Goal: Information Seeking & Learning: Find contact information

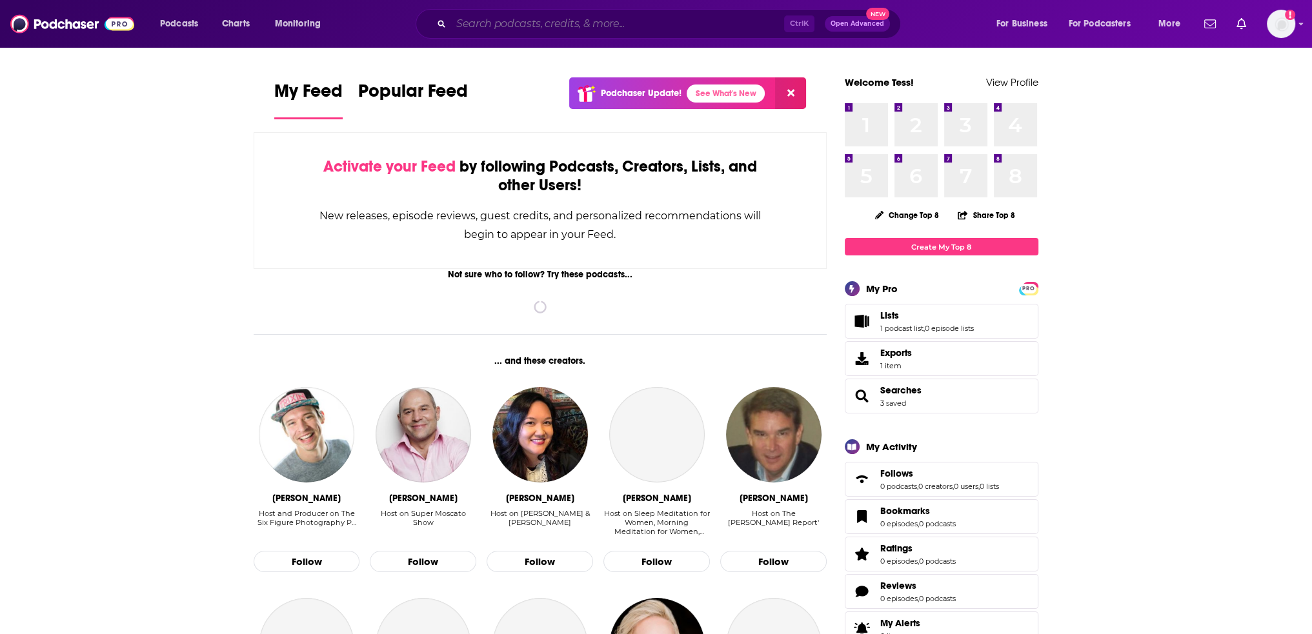
click at [529, 23] on input "Search podcasts, credits, & more..." at bounding box center [617, 24] width 333 height 21
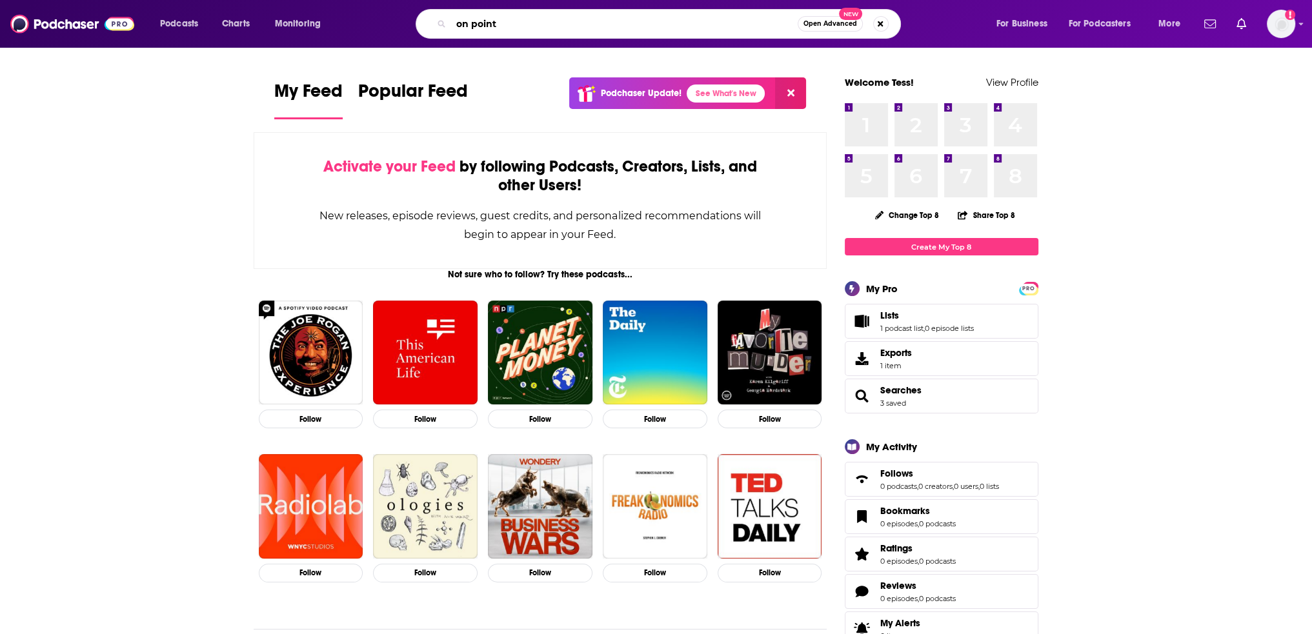
type input "on point"
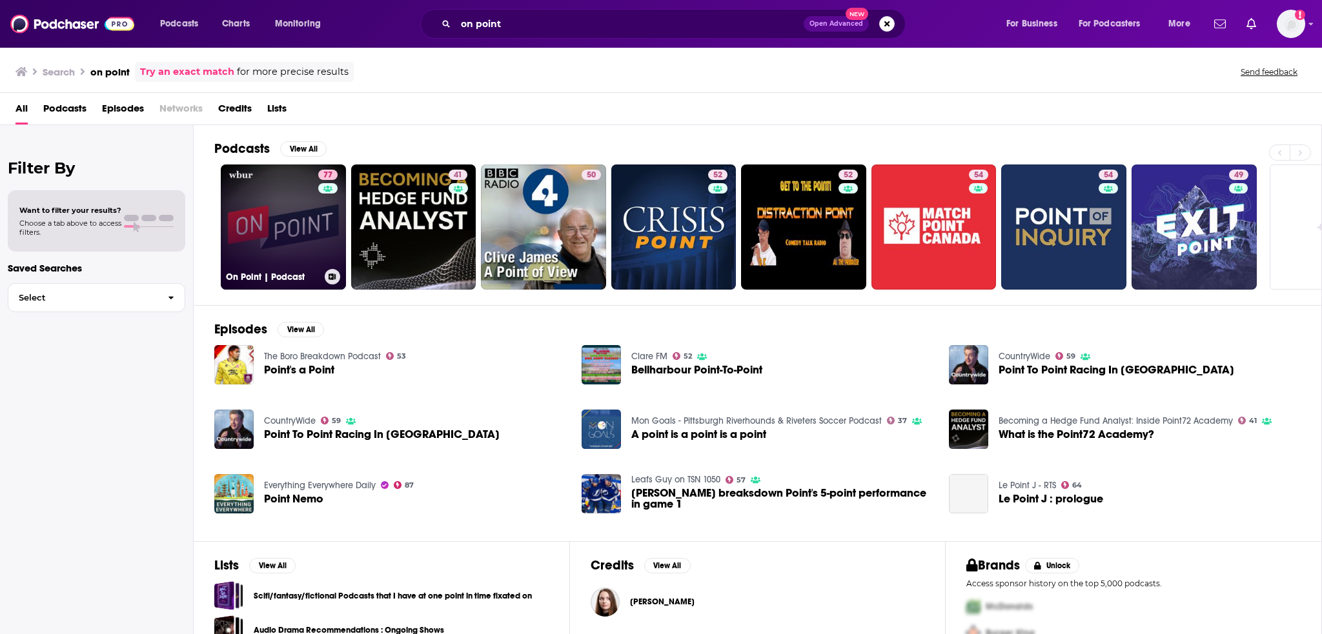
click at [282, 210] on link "77 On Point | Podcast" at bounding box center [283, 227] width 125 height 125
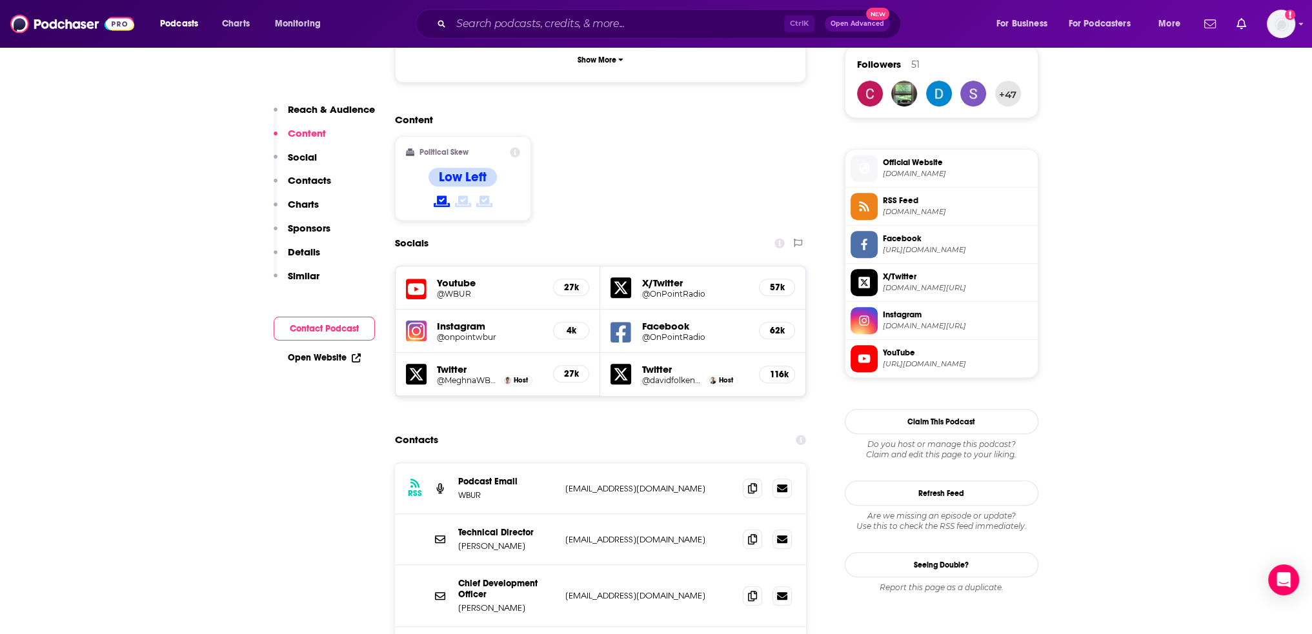
scroll to position [1226, 0]
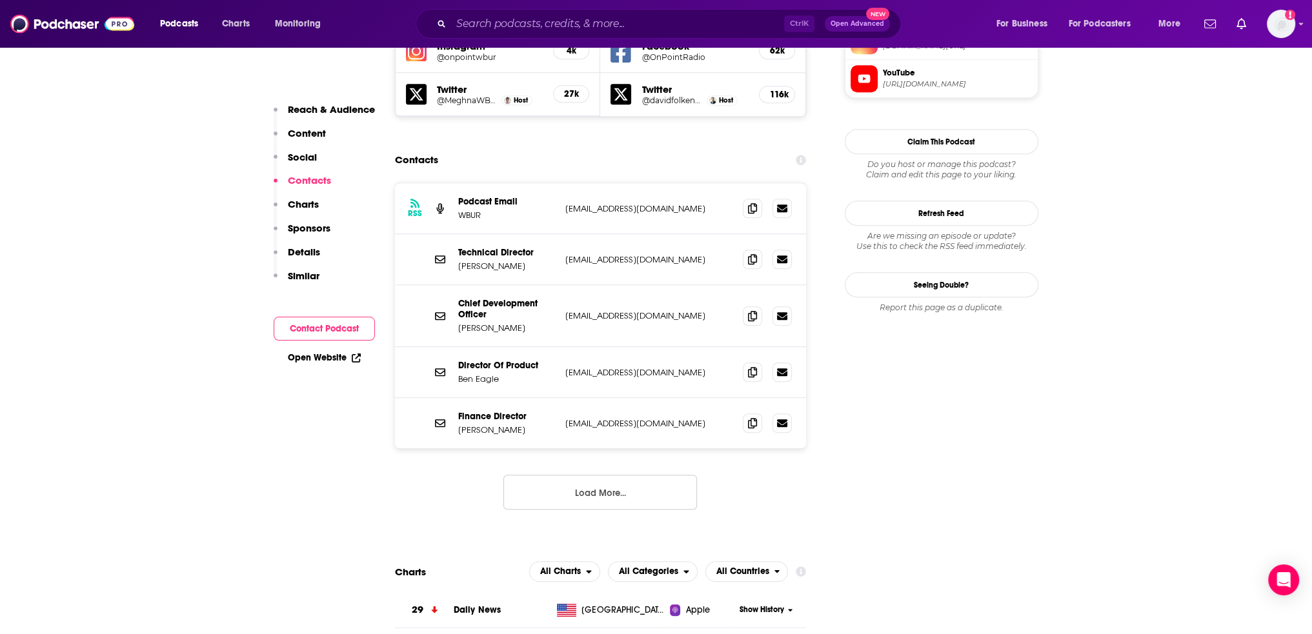
click at [602, 475] on button "Load More..." at bounding box center [600, 492] width 194 height 35
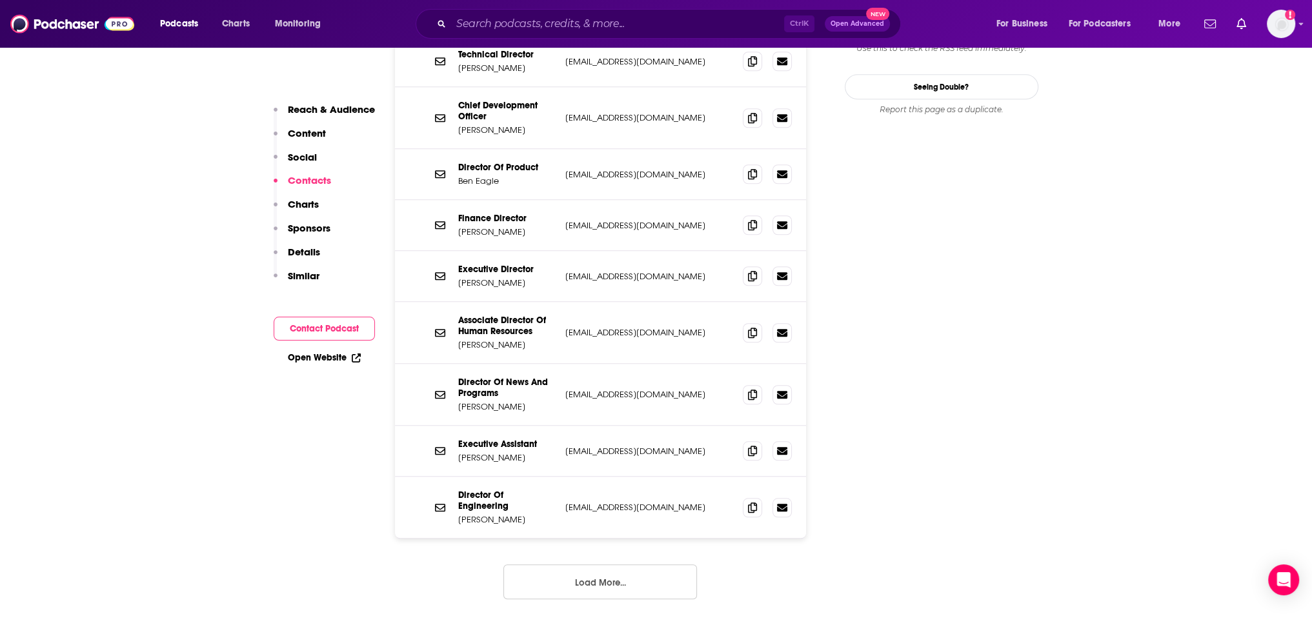
scroll to position [1485, 0]
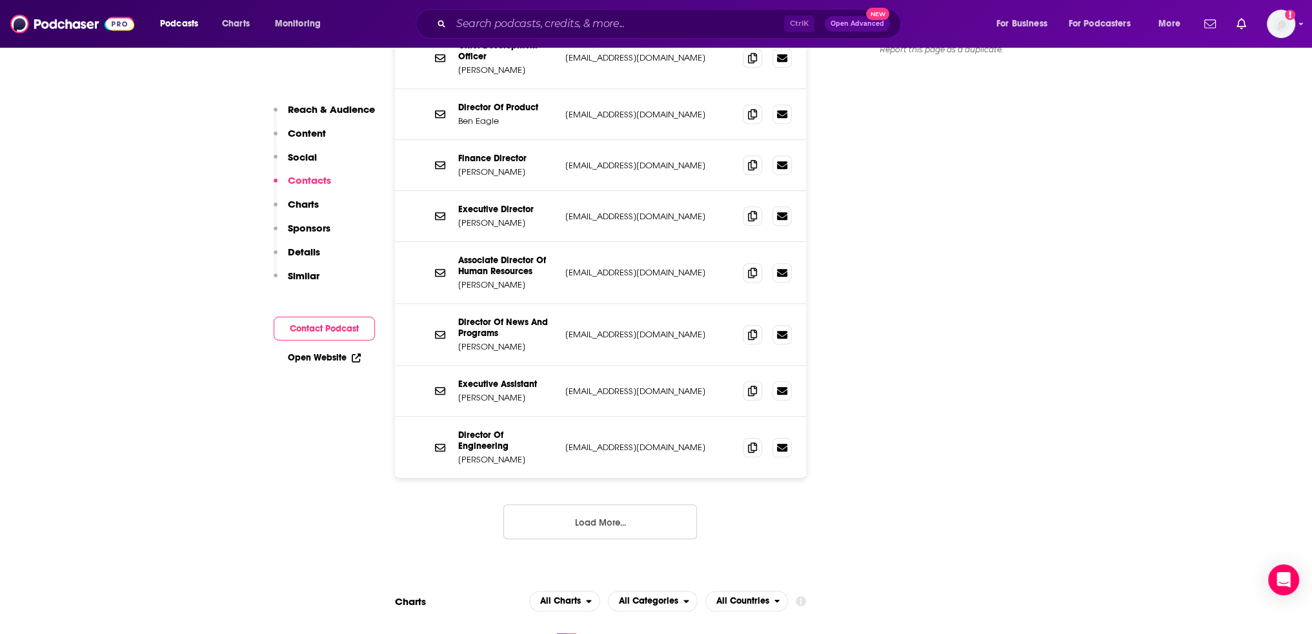
click at [600, 505] on button "Load More..." at bounding box center [600, 522] width 194 height 35
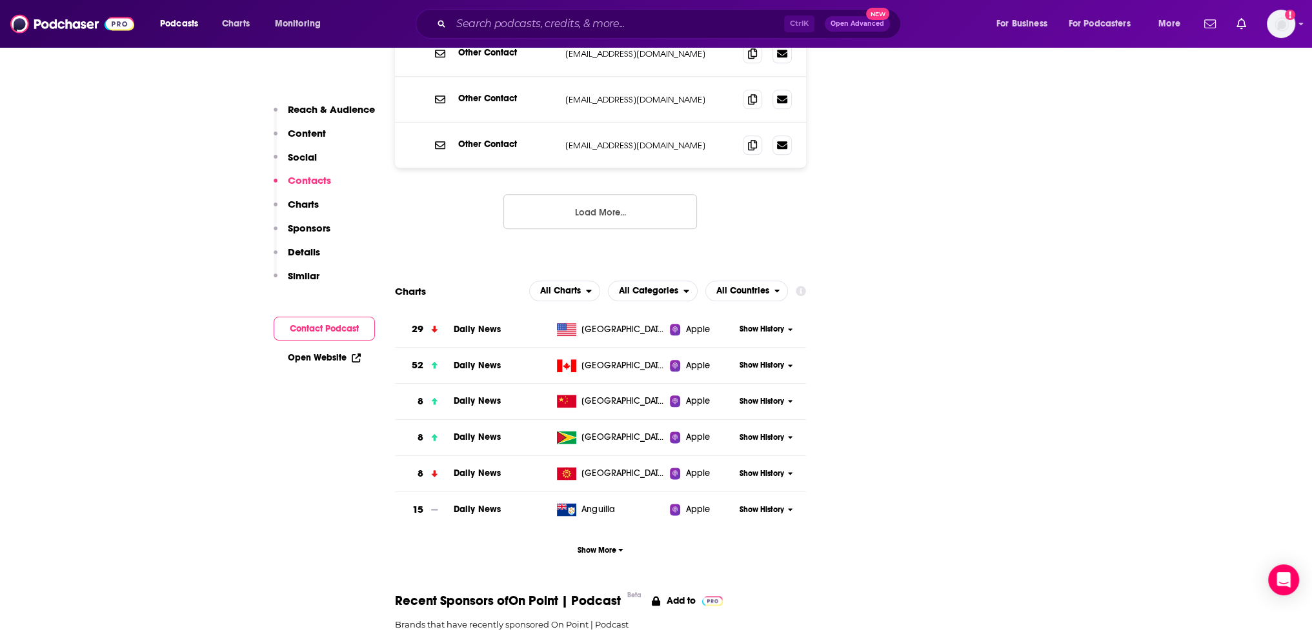
scroll to position [2065, 0]
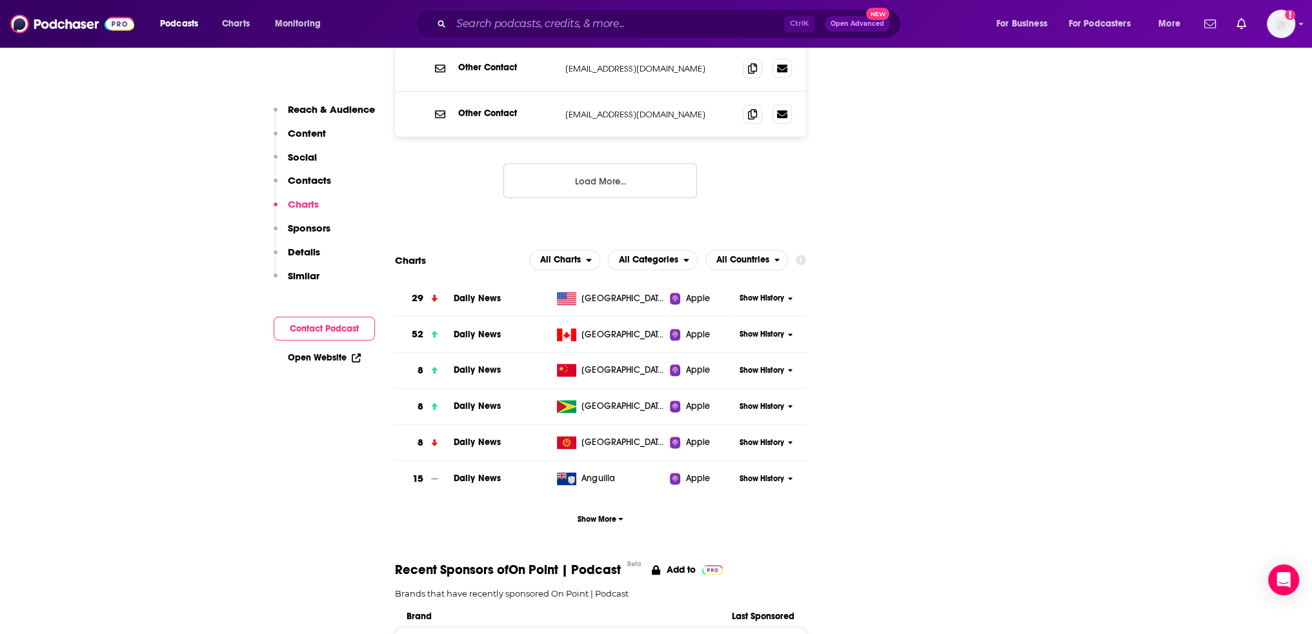
click at [583, 163] on button "Load More..." at bounding box center [600, 180] width 194 height 35
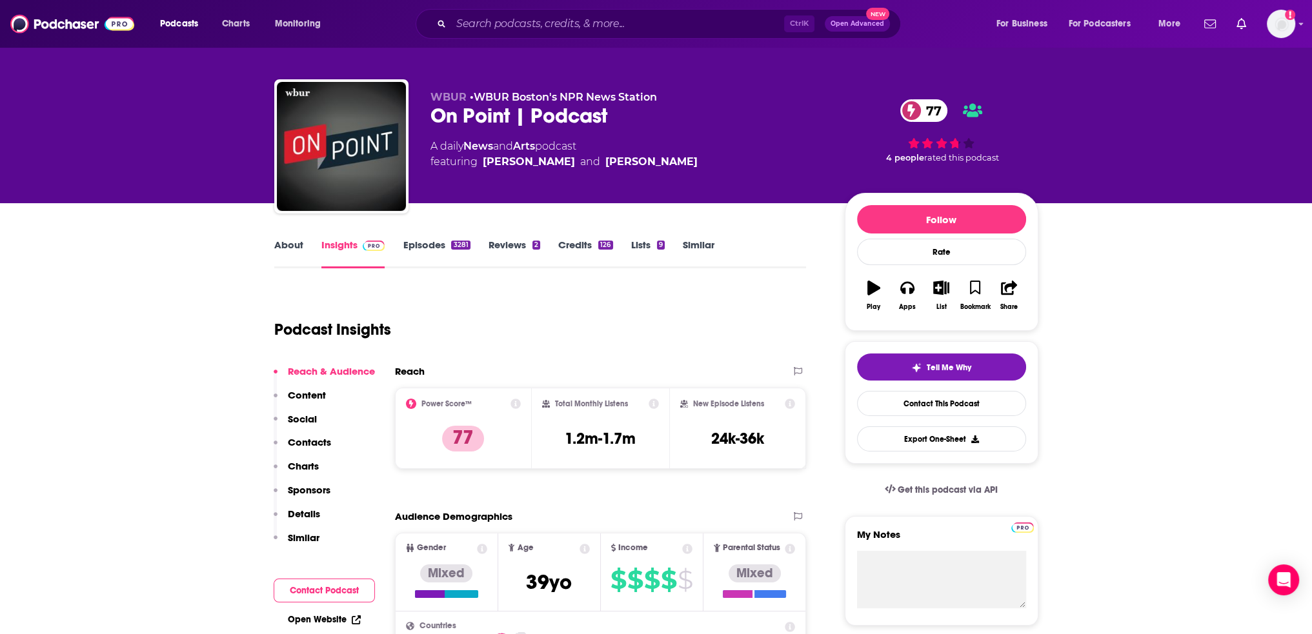
scroll to position [0, 0]
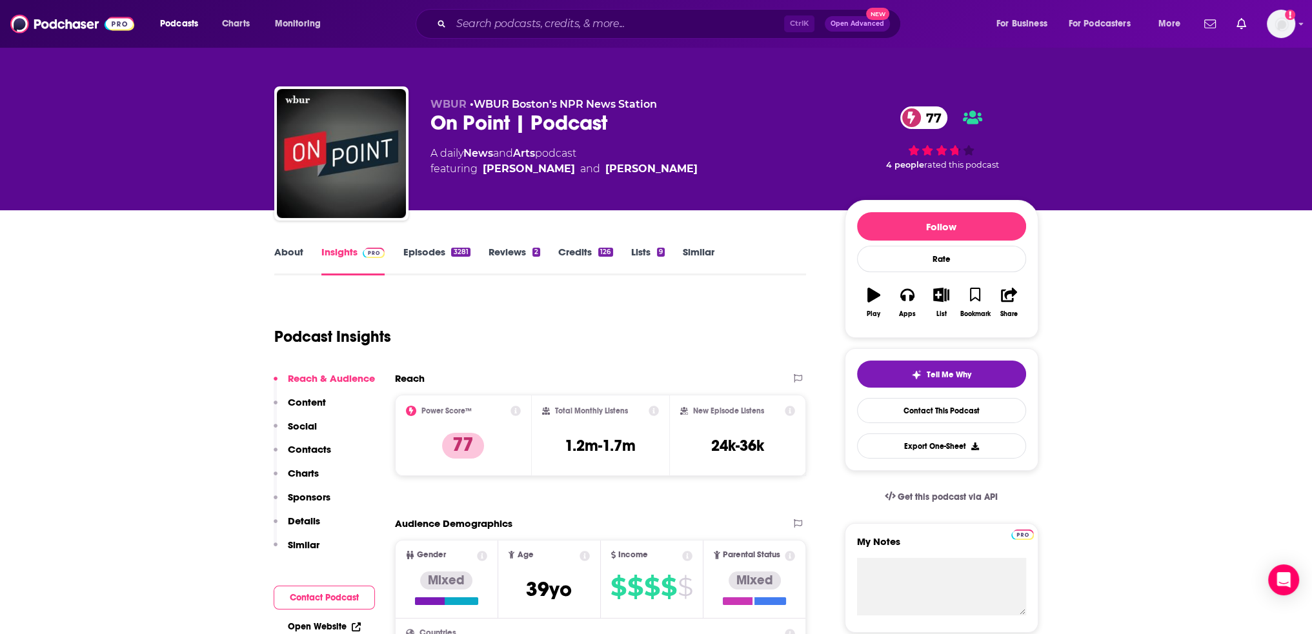
click at [501, 46] on div "Podcasts Charts Monitoring Ctrl K Open Advanced New For Business For Podcasters…" at bounding box center [656, 24] width 1312 height 48
click at [507, 30] on input "Search podcasts, credits, & more..." at bounding box center [617, 24] width 333 height 21
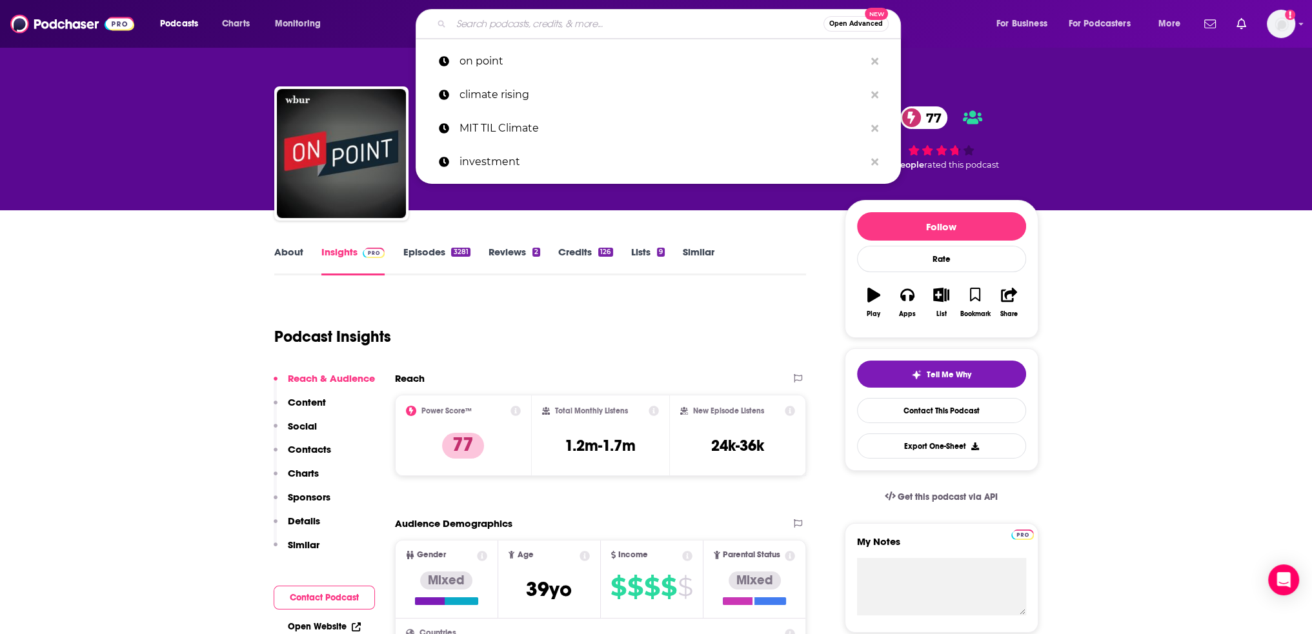
paste input "Audacy"
type input "Audacy"
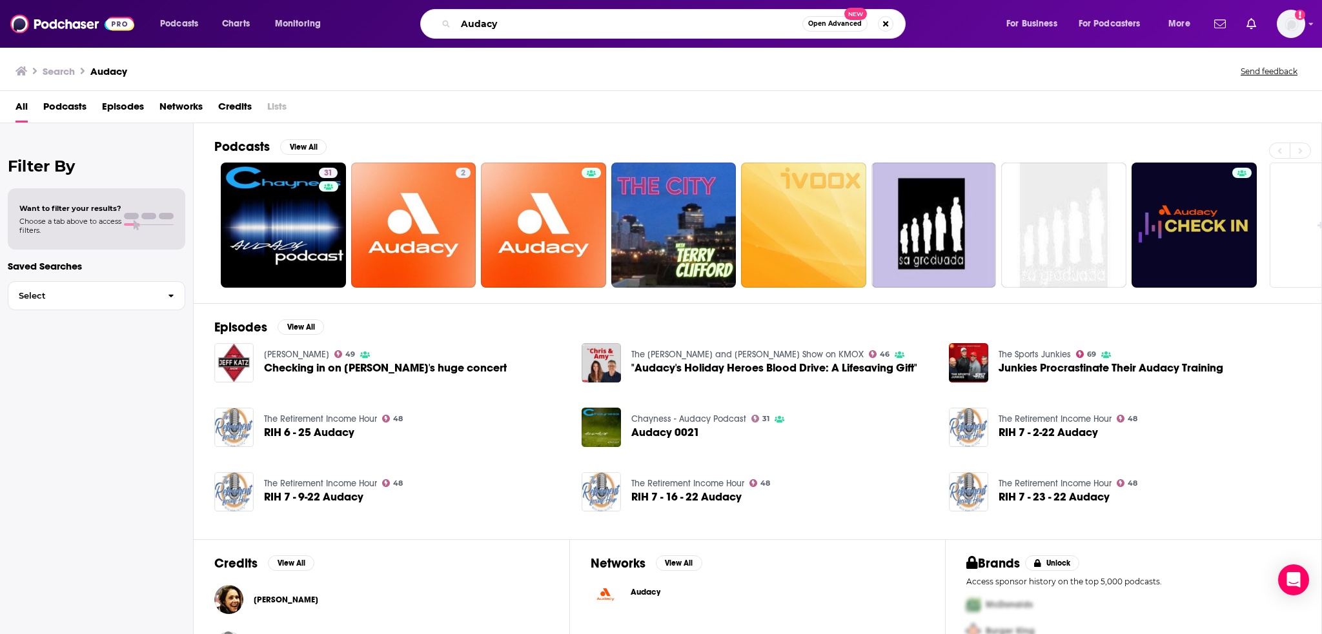
drag, startPoint x: 511, startPoint y: 29, endPoint x: 294, endPoint y: 34, distance: 216.9
click at [299, 23] on div "Podcasts Charts Monitoring Audacy Open Advanced New For Business For Podcasters…" at bounding box center [676, 24] width 1051 height 30
paste input "Impolitic with [PERSON_NAME]"
type input "Impolitic with [PERSON_NAME]"
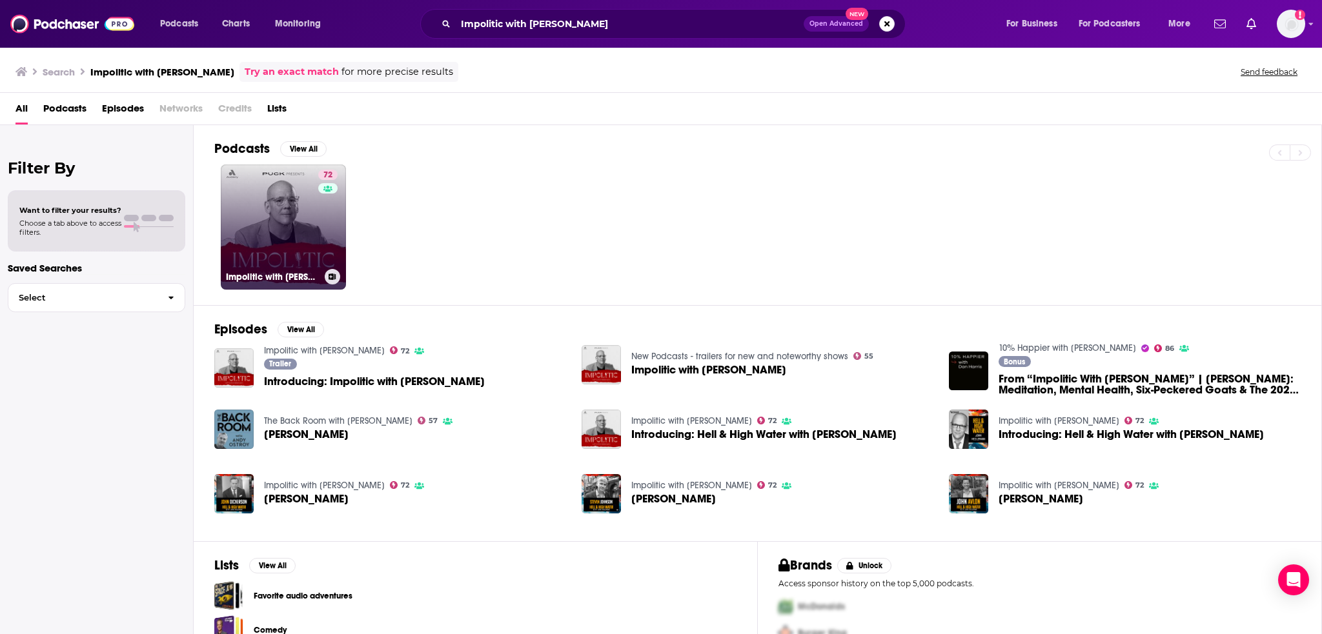
click at [293, 229] on link "72 Impolitic with [PERSON_NAME]" at bounding box center [283, 227] width 125 height 125
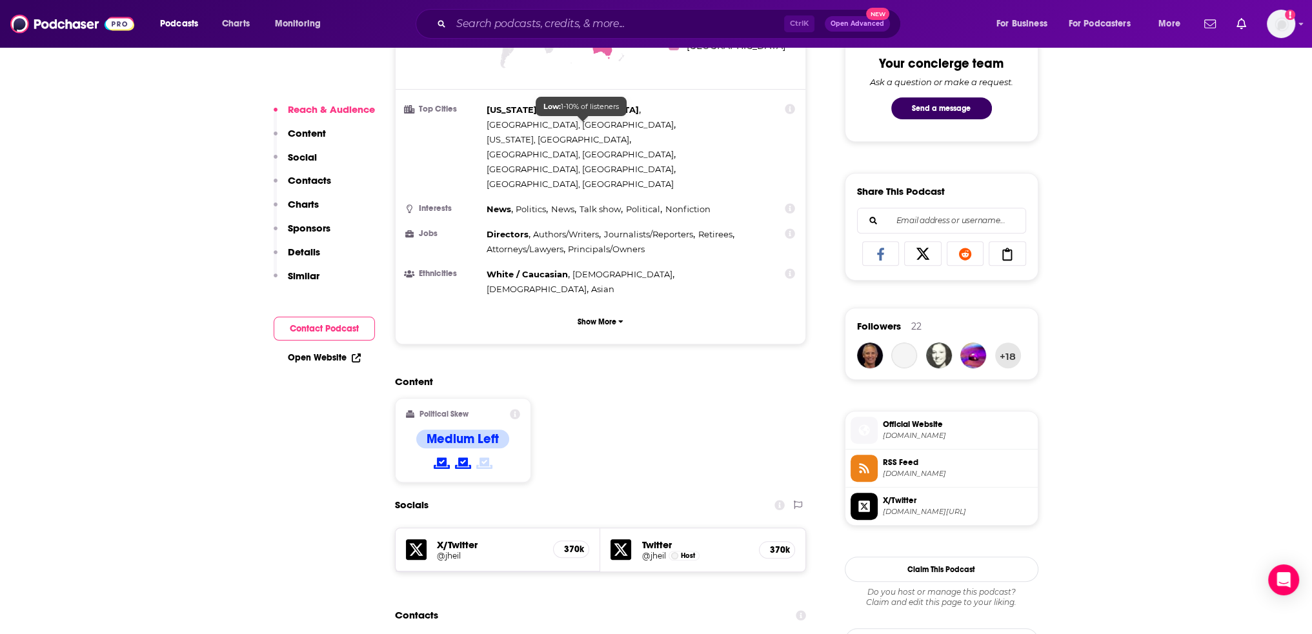
scroll to position [968, 0]
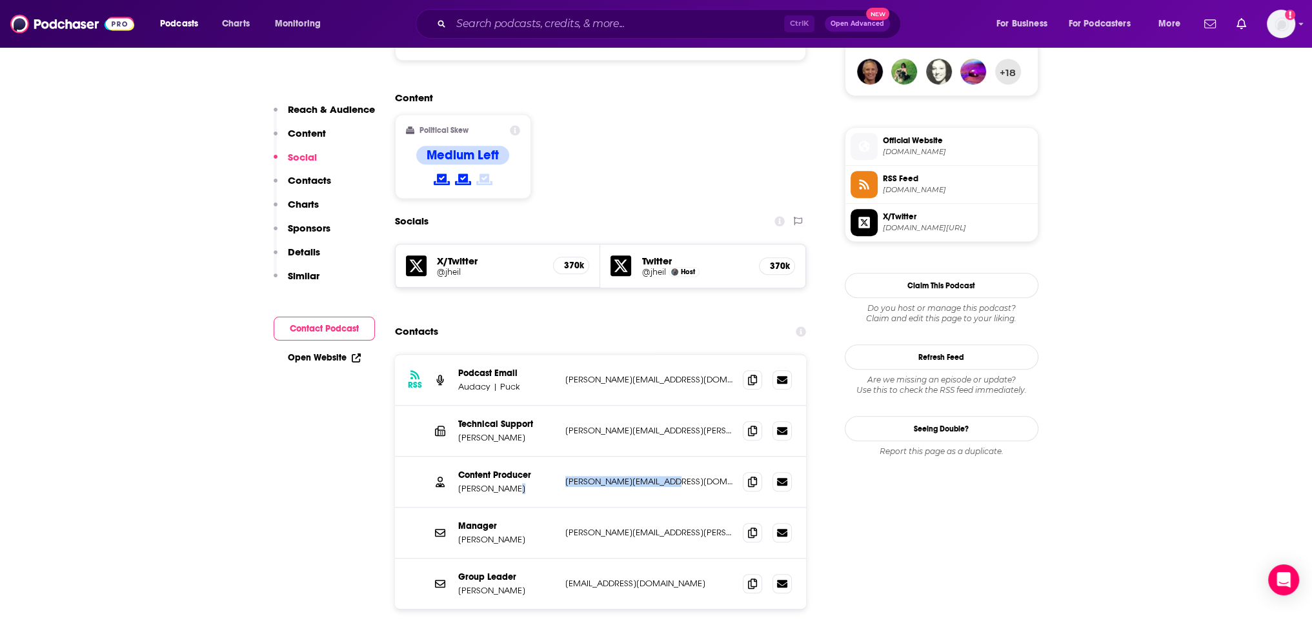
drag, startPoint x: 672, startPoint y: 408, endPoint x: 556, endPoint y: 410, distance: 116.2
click at [556, 457] on div "Content Producer [PERSON_NAME] [EMAIL_ADDRESS][PERSON_NAME][DOMAIN_NAME] [DOMAI…" at bounding box center [601, 482] width 412 height 51
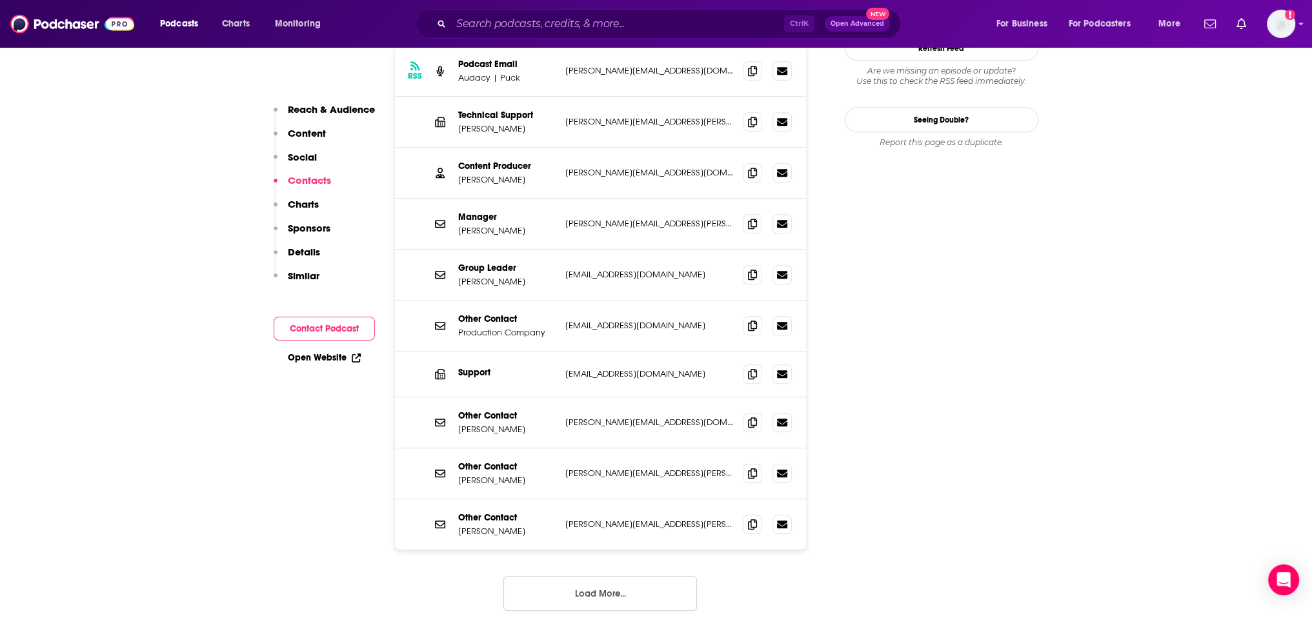
scroll to position [1291, 0]
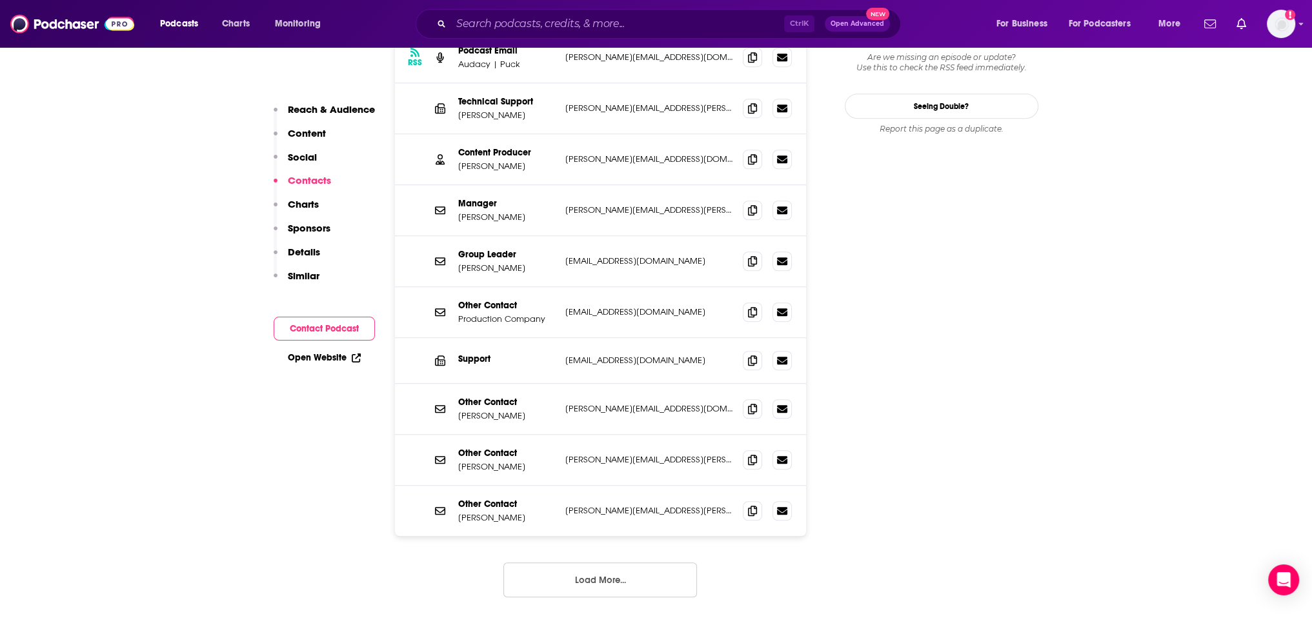
click at [602, 563] on button "Load More..." at bounding box center [600, 580] width 194 height 35
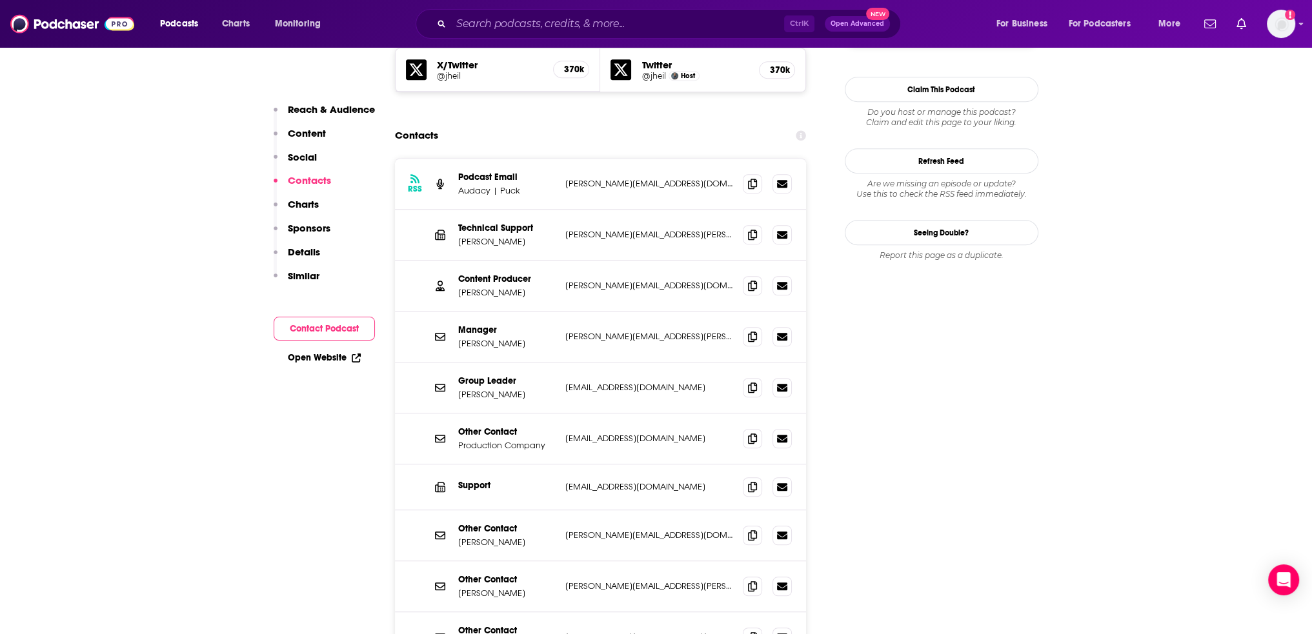
scroll to position [1162, 0]
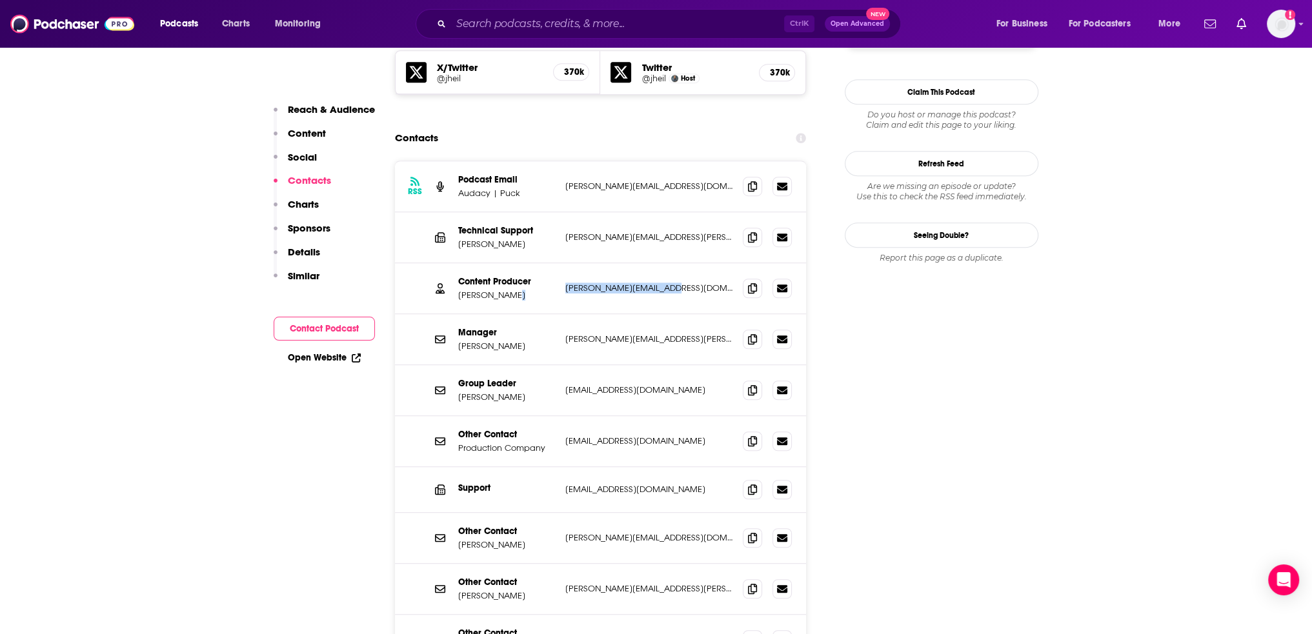
drag, startPoint x: 551, startPoint y: 218, endPoint x: 667, endPoint y: 222, distance: 115.6
click at [667, 263] on div "Content Producer [PERSON_NAME] [EMAIL_ADDRESS][PERSON_NAME][DOMAIN_NAME] [DOMAI…" at bounding box center [601, 288] width 412 height 51
drag, startPoint x: 562, startPoint y: 264, endPoint x: 677, endPoint y: 264, distance: 115.5
click at [677, 314] on div "Manager [PERSON_NAME] [PERSON_NAME][EMAIL_ADDRESS][PERSON_NAME][DOMAIN_NAME] [P…" at bounding box center [601, 339] width 412 height 51
drag, startPoint x: 560, startPoint y: 470, endPoint x: 675, endPoint y: 467, distance: 114.9
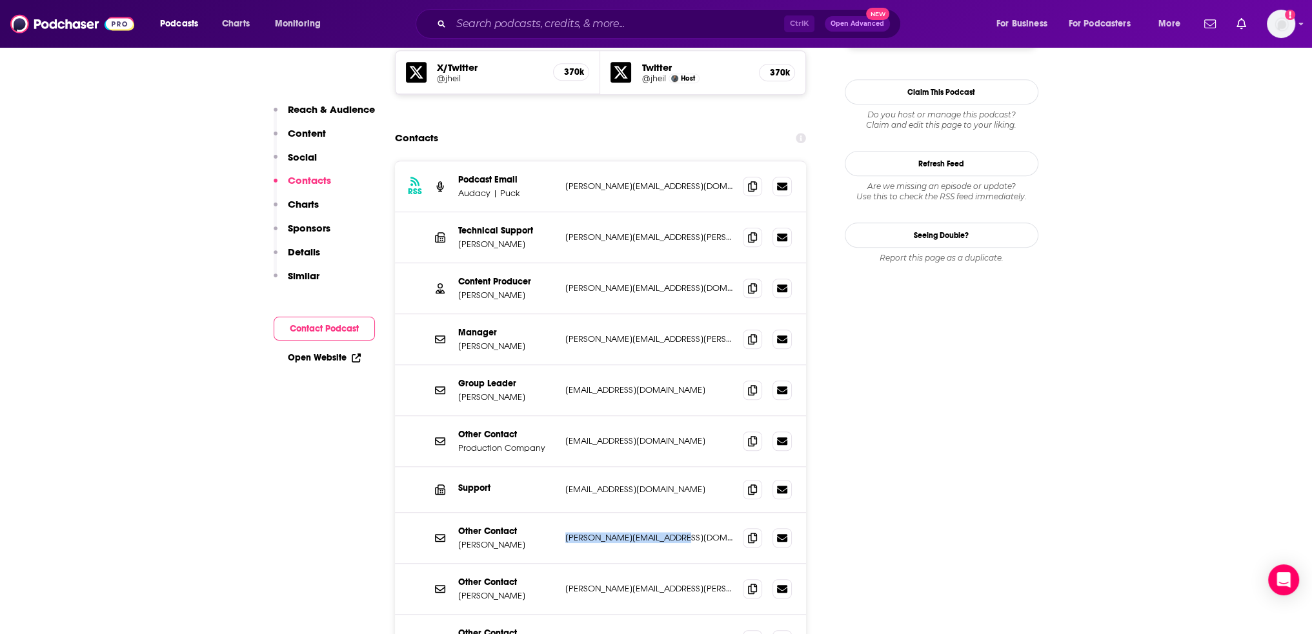
click at [675, 513] on div "Other Contact [PERSON_NAME] Tiger [EMAIL_ADDRESS][DOMAIN_NAME] [DOMAIN_NAME][EM…" at bounding box center [601, 538] width 412 height 51
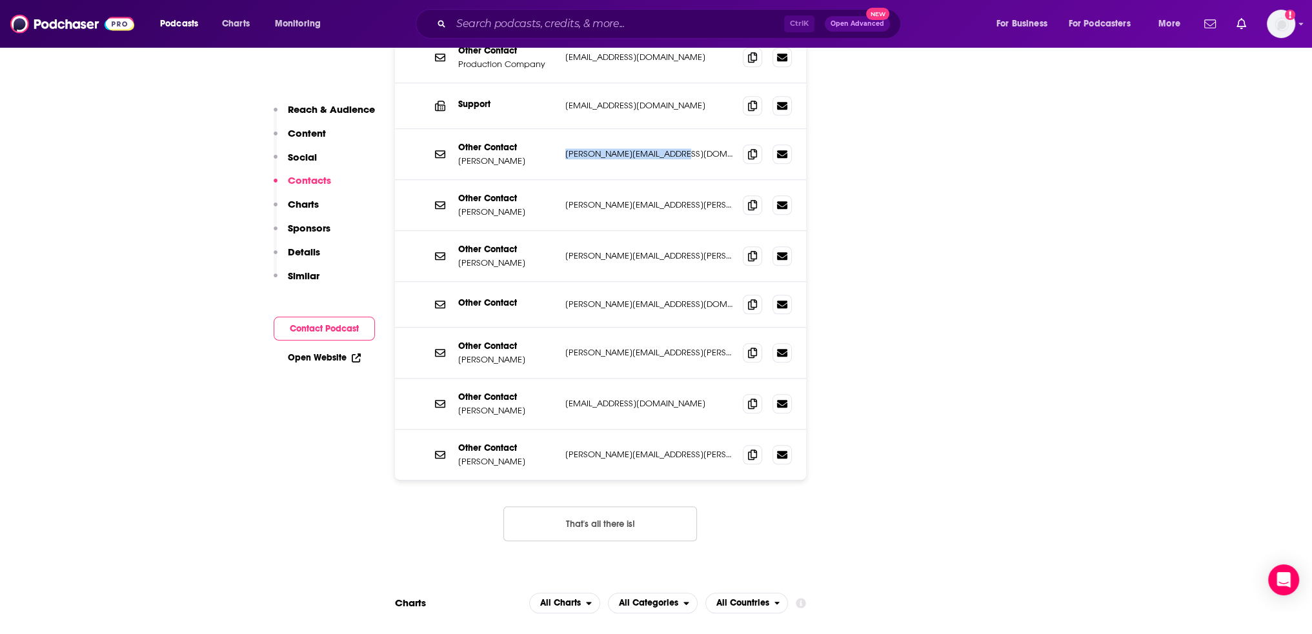
scroll to position [1549, 0]
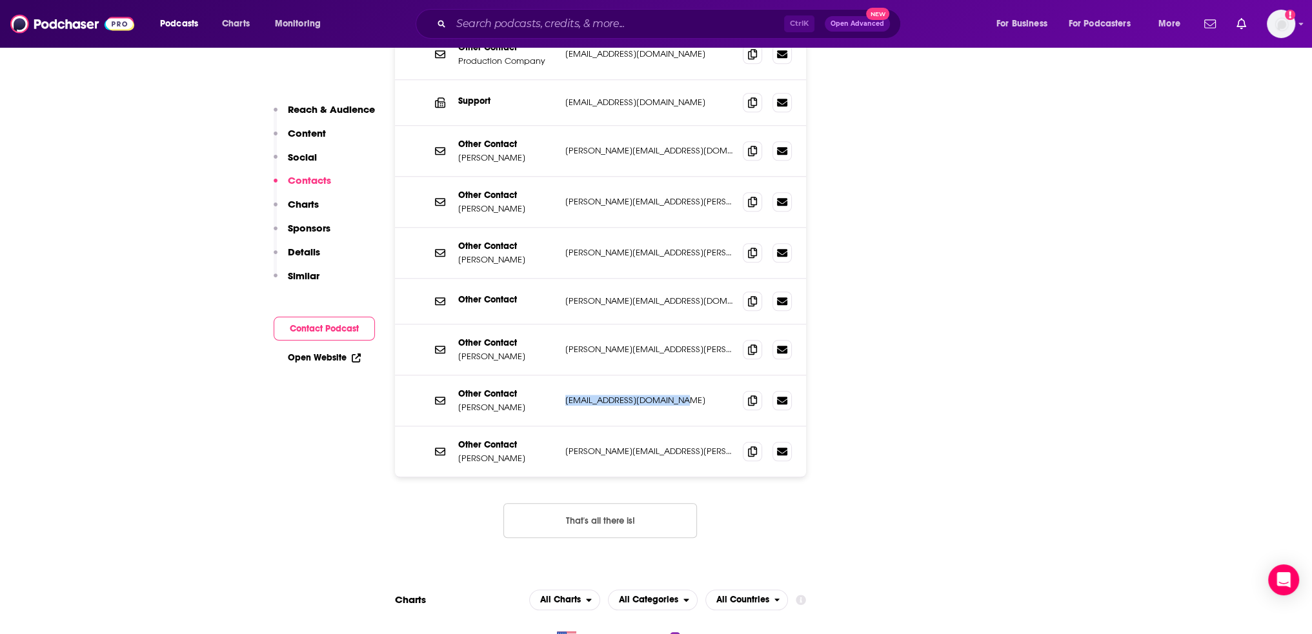
drag, startPoint x: 563, startPoint y: 331, endPoint x: 685, endPoint y: 327, distance: 122.1
click at [685, 376] on div "Other Contact [PERSON_NAME] [PERSON_NAME][EMAIL_ADDRESS][DOMAIN_NAME] [DOMAIN_N…" at bounding box center [601, 401] width 412 height 51
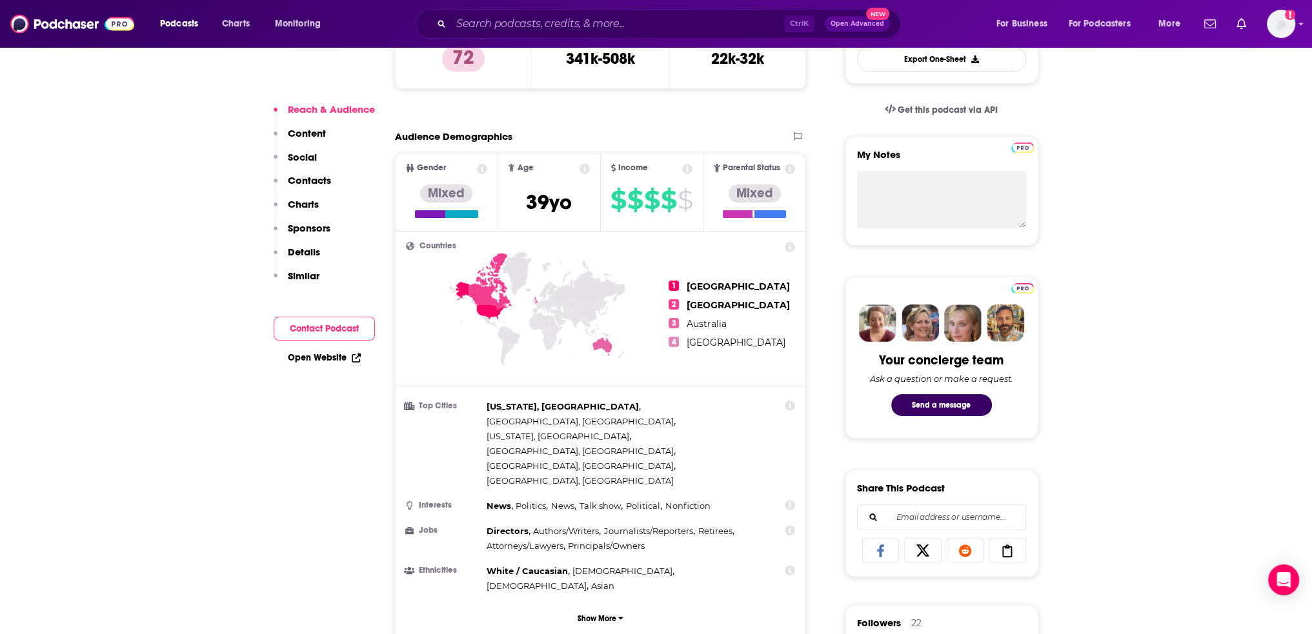
scroll to position [0, 0]
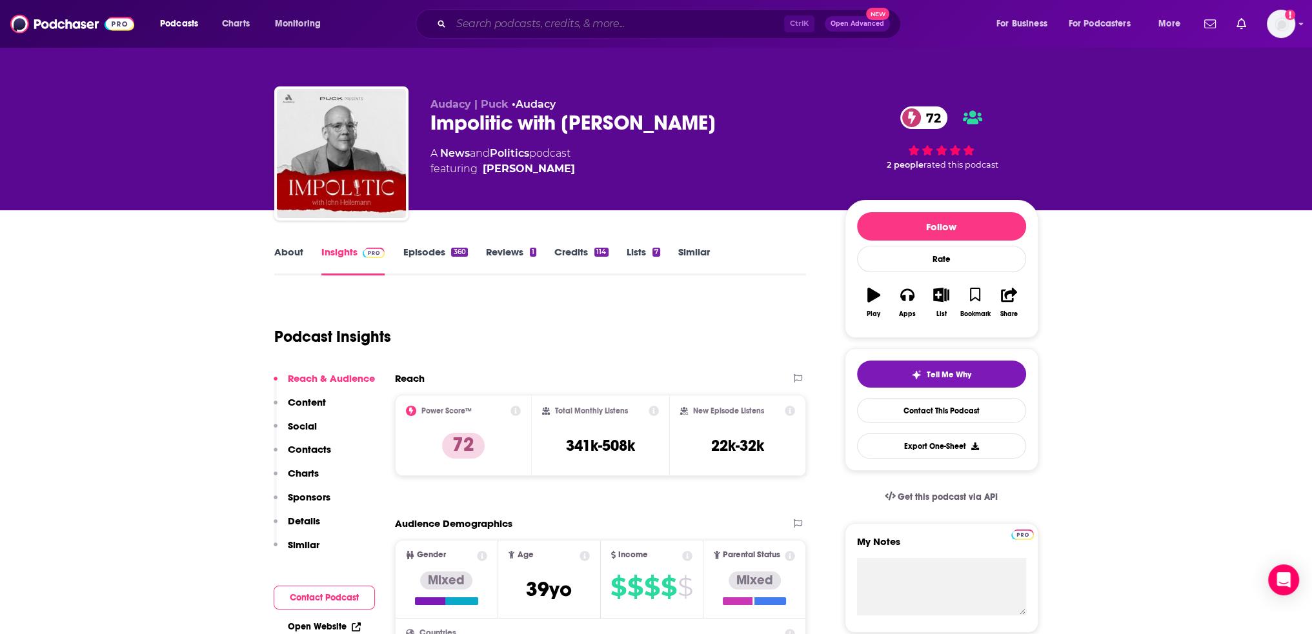
click at [487, 19] on input "Search podcasts, credits, & more..." at bounding box center [617, 24] width 333 height 21
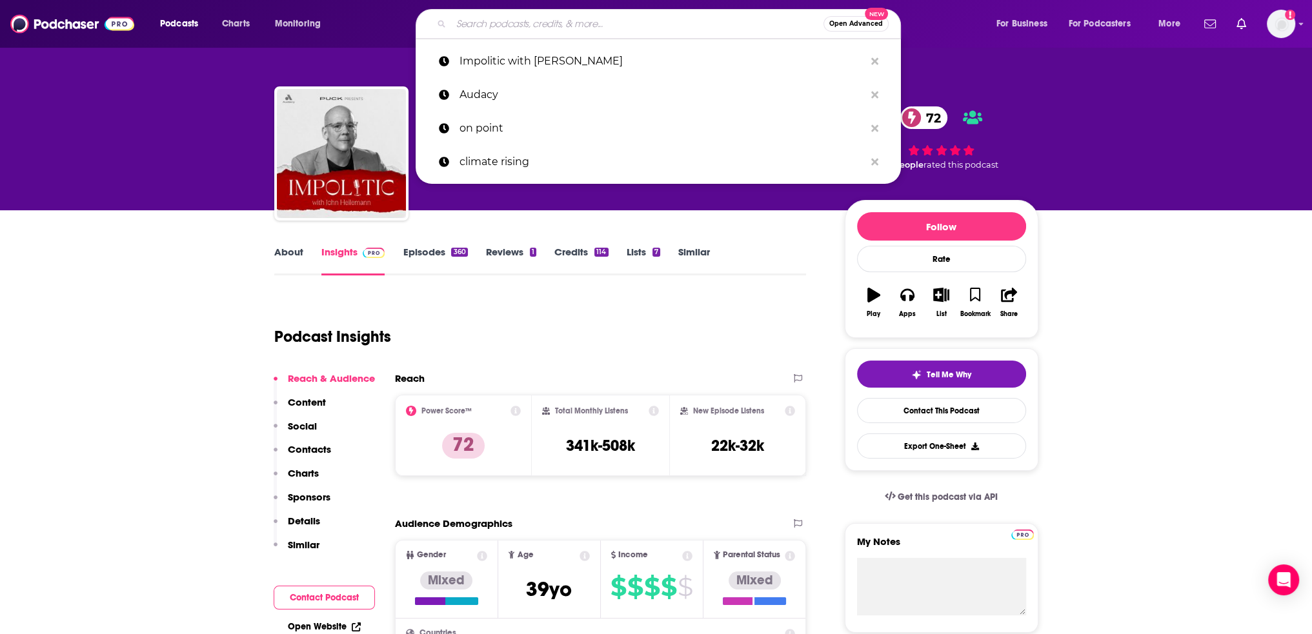
paste input "Powers That Be"
type input "Powers That Be"
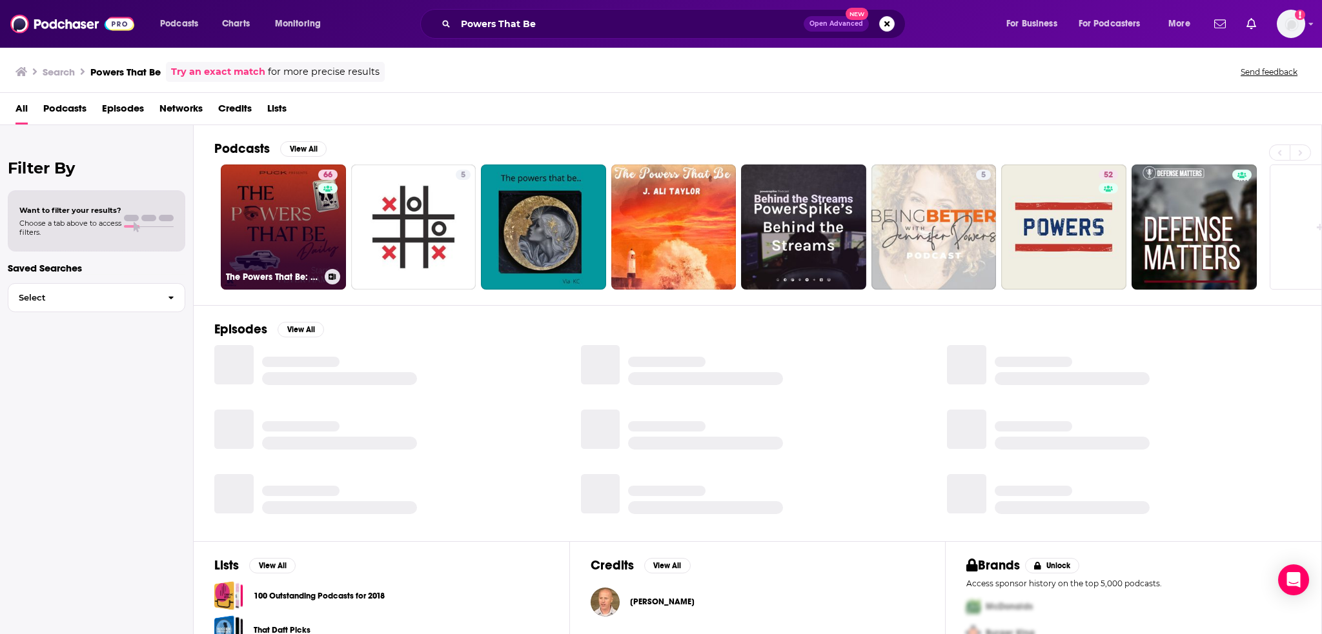
click at [271, 234] on link "66 The Powers That Be: Daily" at bounding box center [283, 227] width 125 height 125
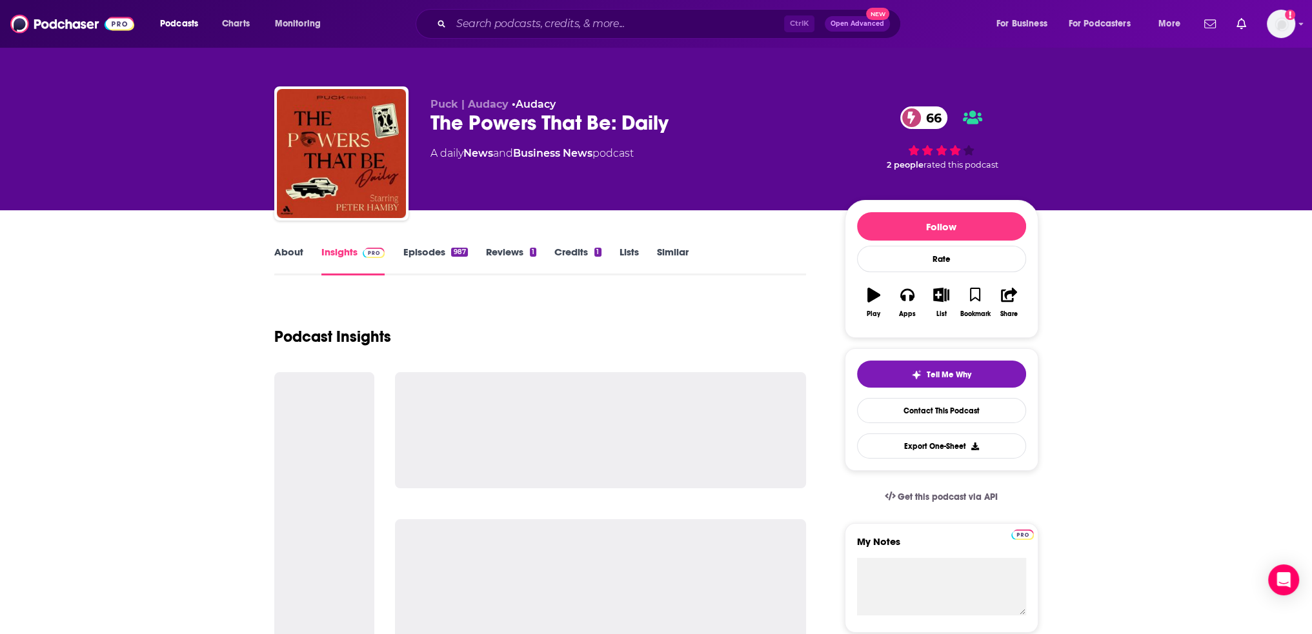
click at [434, 256] on link "Episodes 987" at bounding box center [435, 261] width 65 height 30
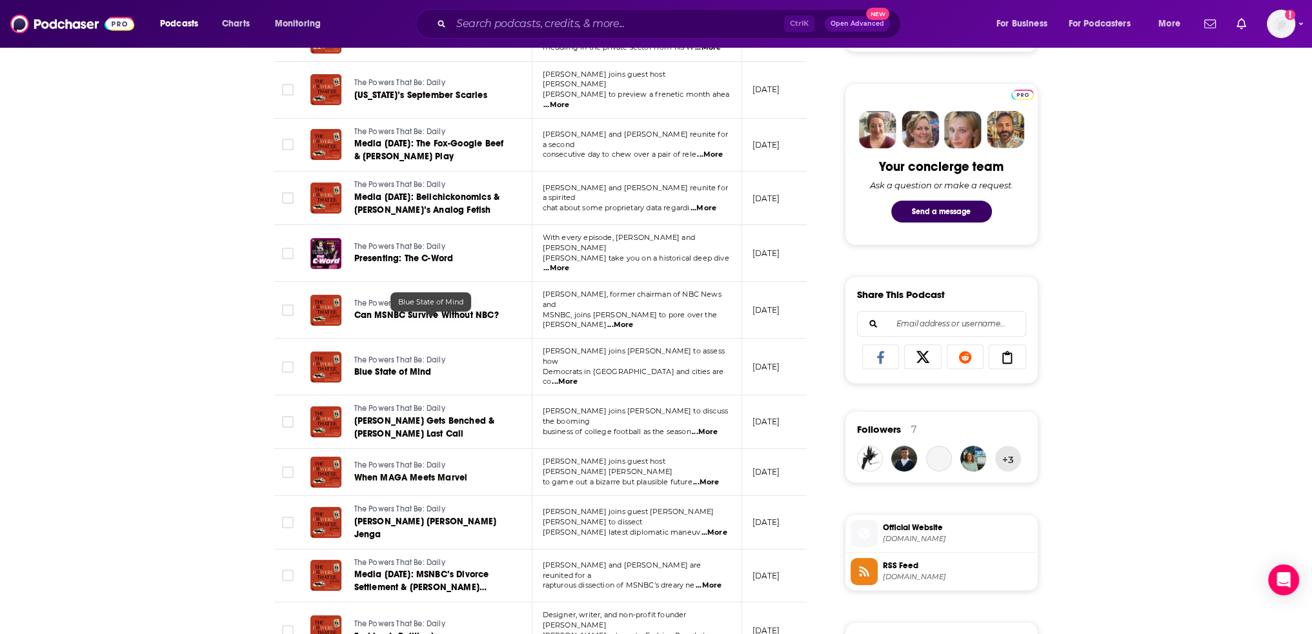
scroll to position [65, 0]
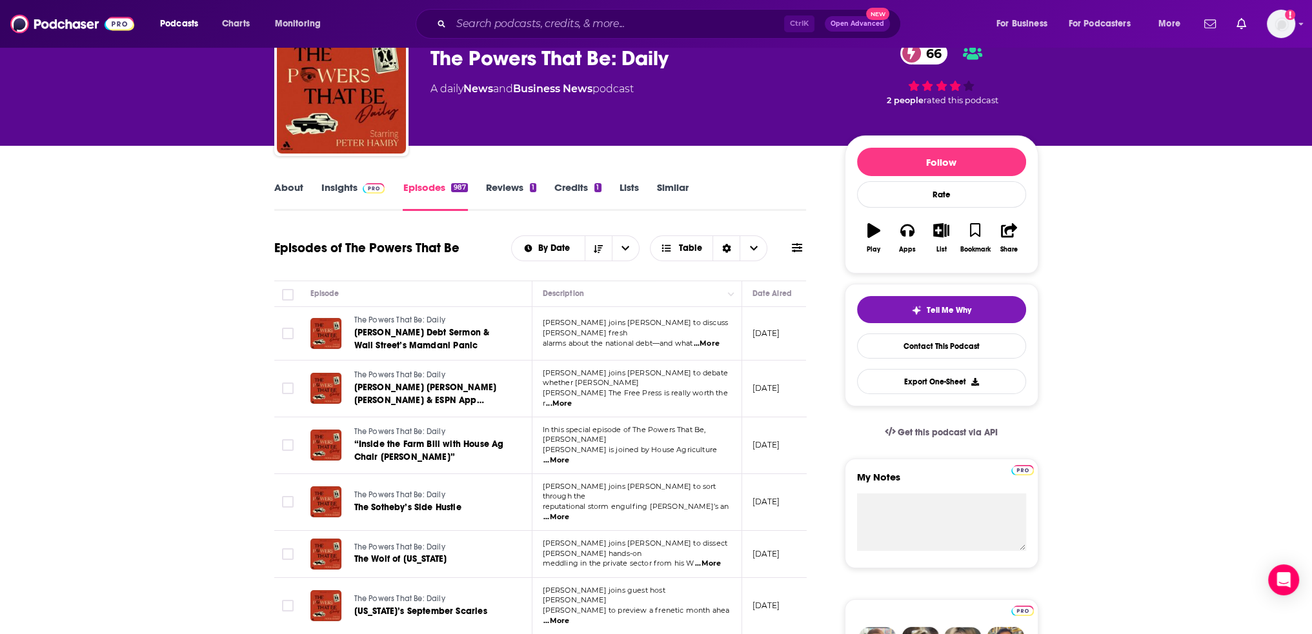
click at [578, 188] on link "Credits 1" at bounding box center [577, 196] width 46 height 30
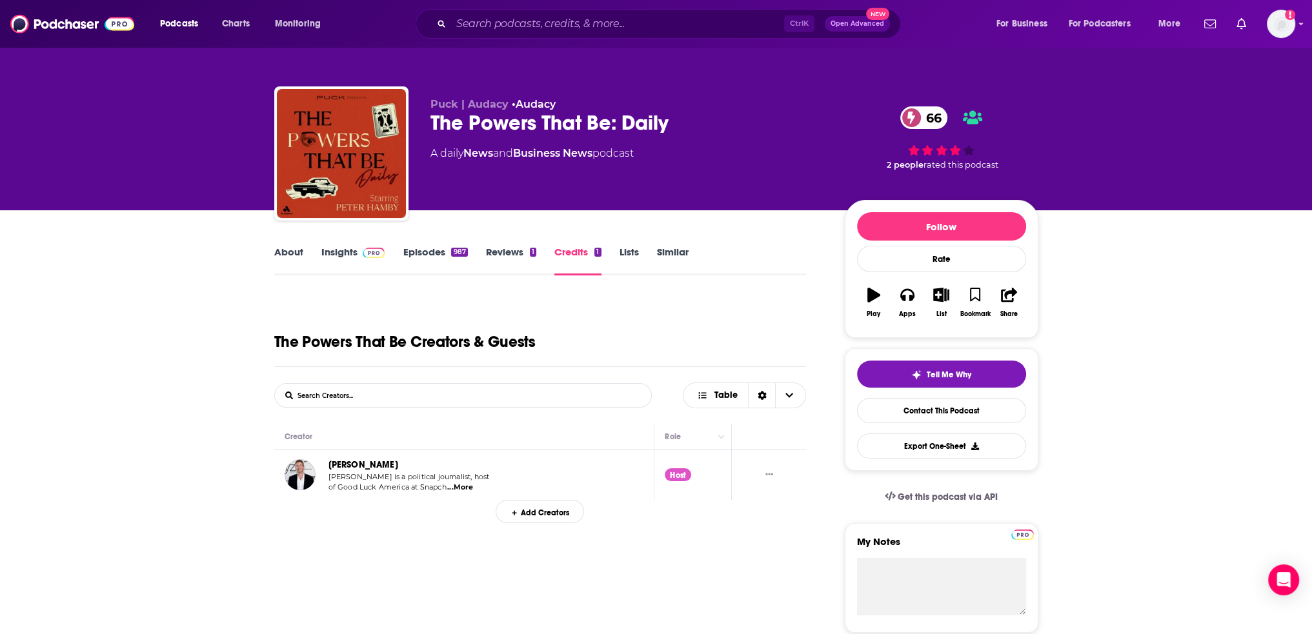
click at [276, 250] on link "About" at bounding box center [288, 261] width 29 height 30
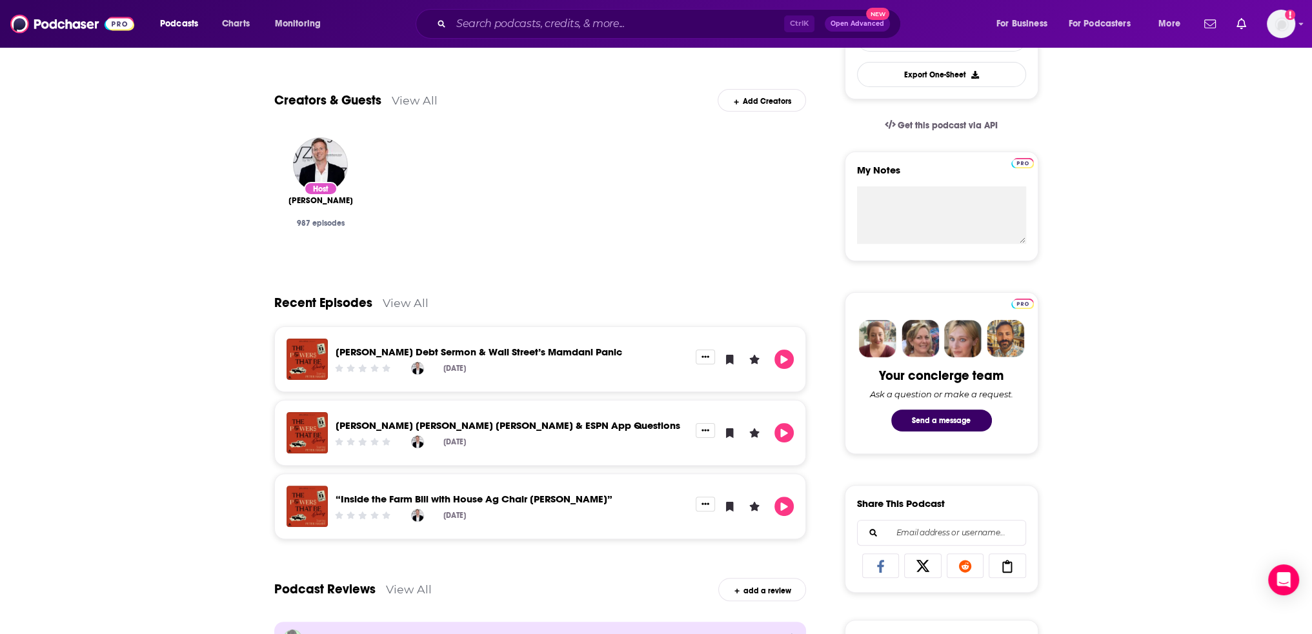
scroll to position [92, 0]
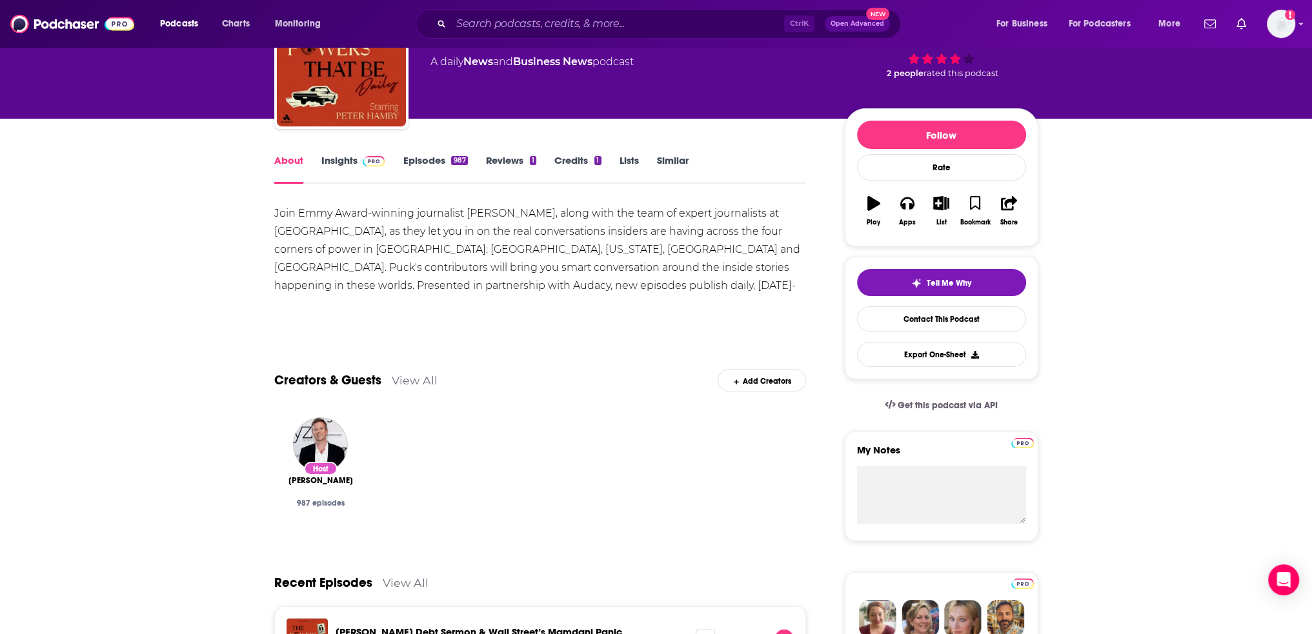
click at [354, 164] on link "Insights" at bounding box center [353, 169] width 64 height 30
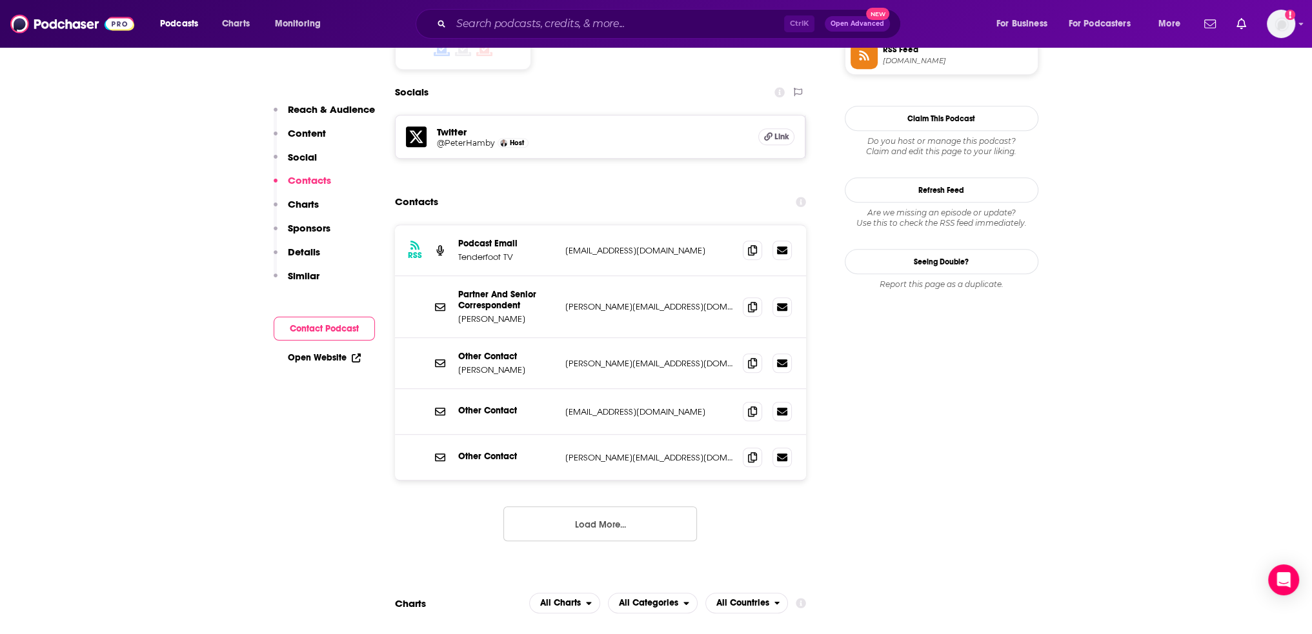
scroll to position [1226, 0]
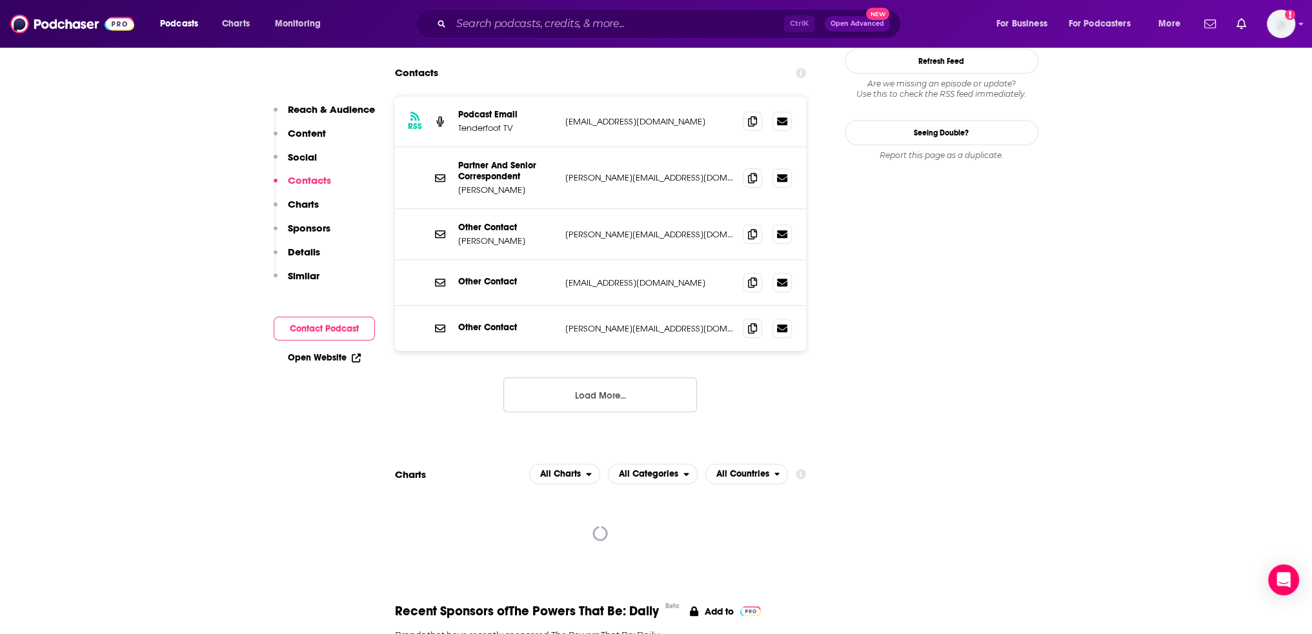
click at [636, 378] on button "Load More..." at bounding box center [600, 395] width 194 height 35
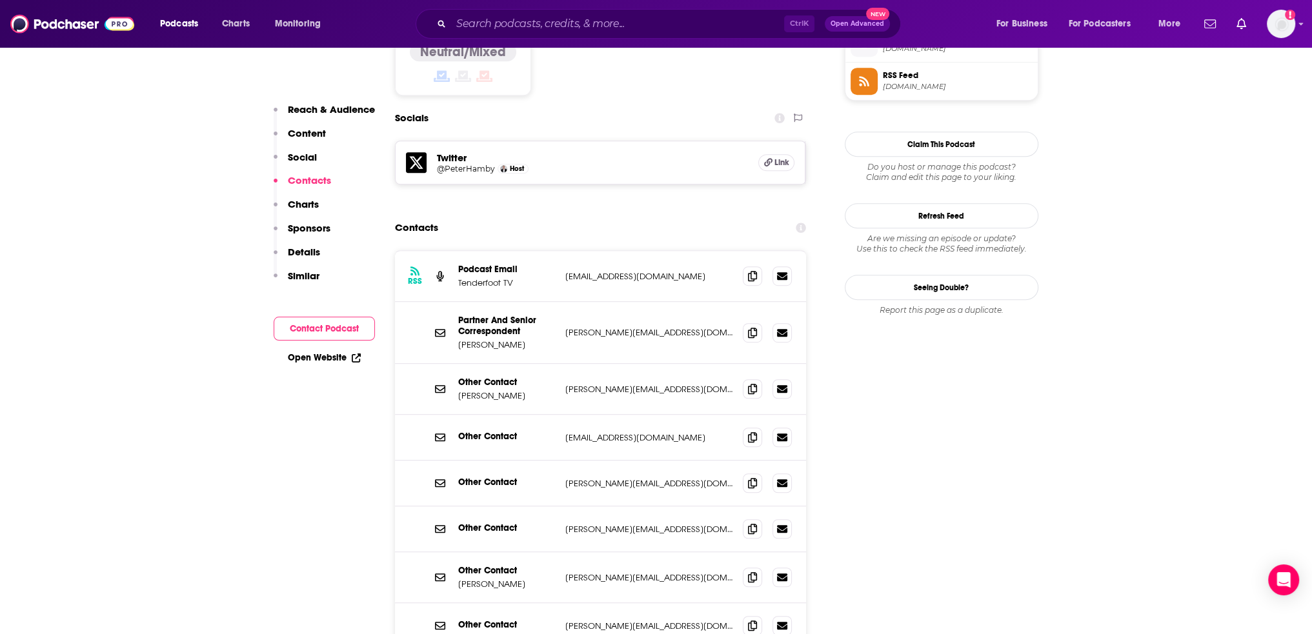
scroll to position [1033, 0]
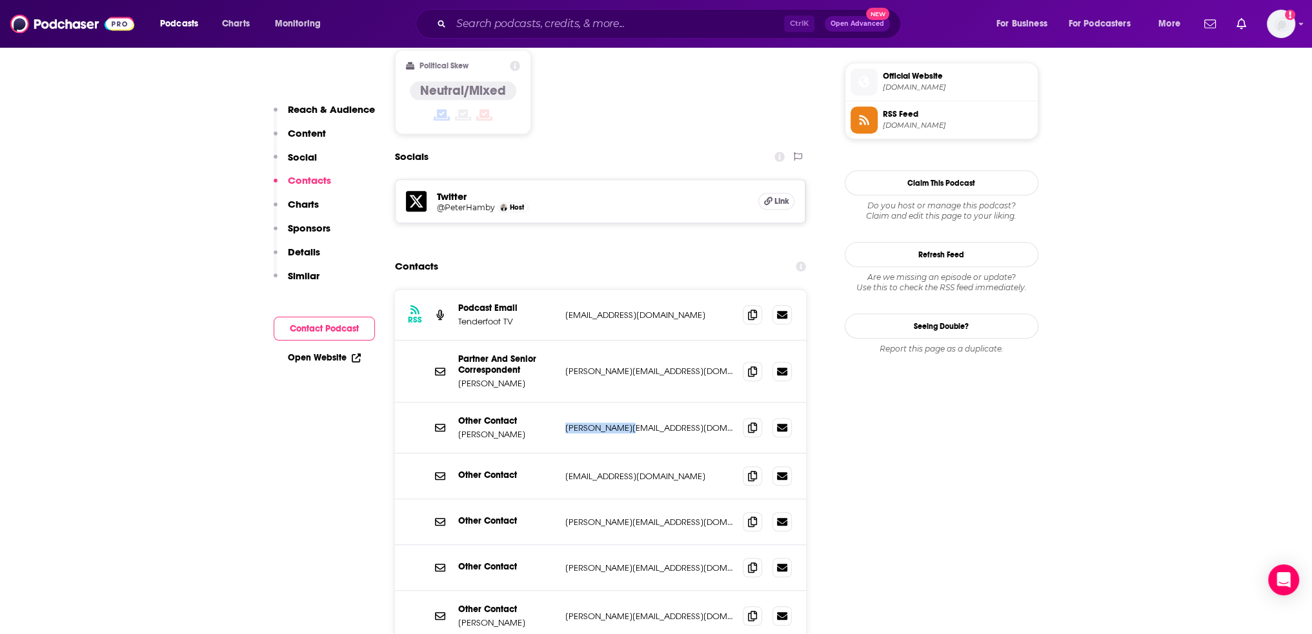
drag, startPoint x: 645, startPoint y: 371, endPoint x: 563, endPoint y: 370, distance: 82.6
click at [563, 403] on div "Other Contact [PERSON_NAME] [PERSON_NAME][EMAIL_ADDRESS][DOMAIN_NAME] [PERSON_N…" at bounding box center [601, 428] width 412 height 51
drag, startPoint x: 645, startPoint y: 312, endPoint x: 560, endPoint y: 309, distance: 85.3
click at [560, 341] on div "Partner And Senior Correspondent [PERSON_NAME] [PERSON_NAME][EMAIL_ADDRESS][DOM…" at bounding box center [601, 372] width 412 height 62
drag, startPoint x: 635, startPoint y: 422, endPoint x: 565, endPoint y: 421, distance: 69.7
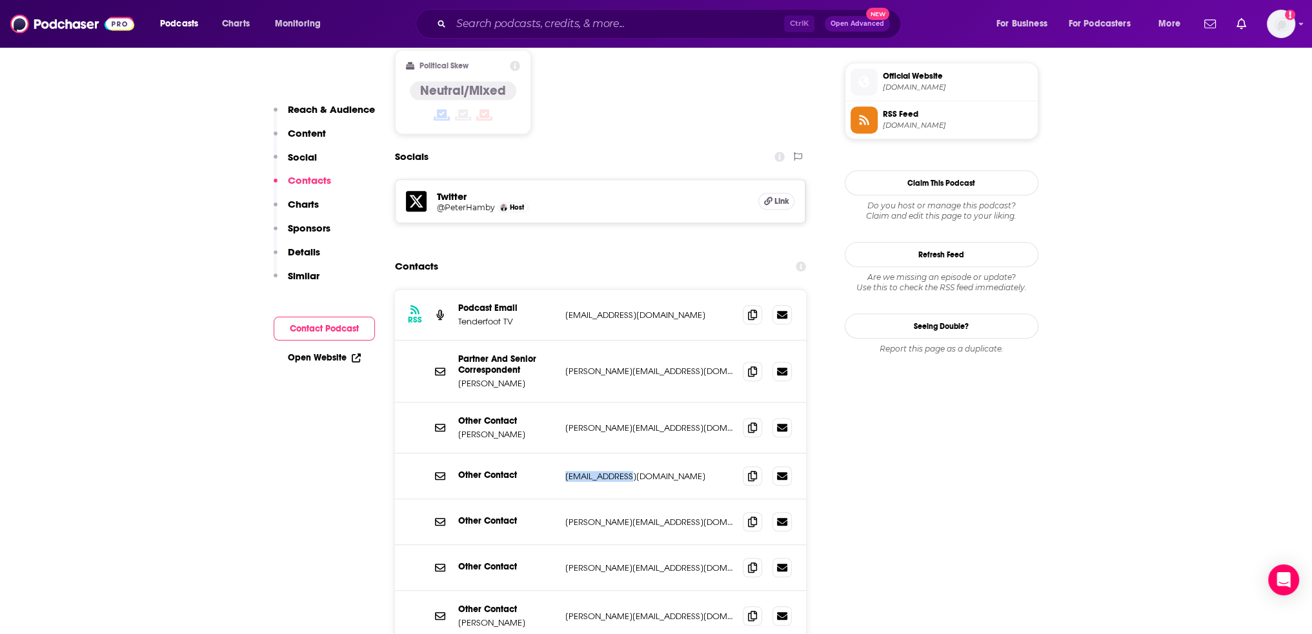
click at [565, 471] on p "[EMAIL_ADDRESS][DOMAIN_NAME]" at bounding box center [649, 476] width 168 height 11
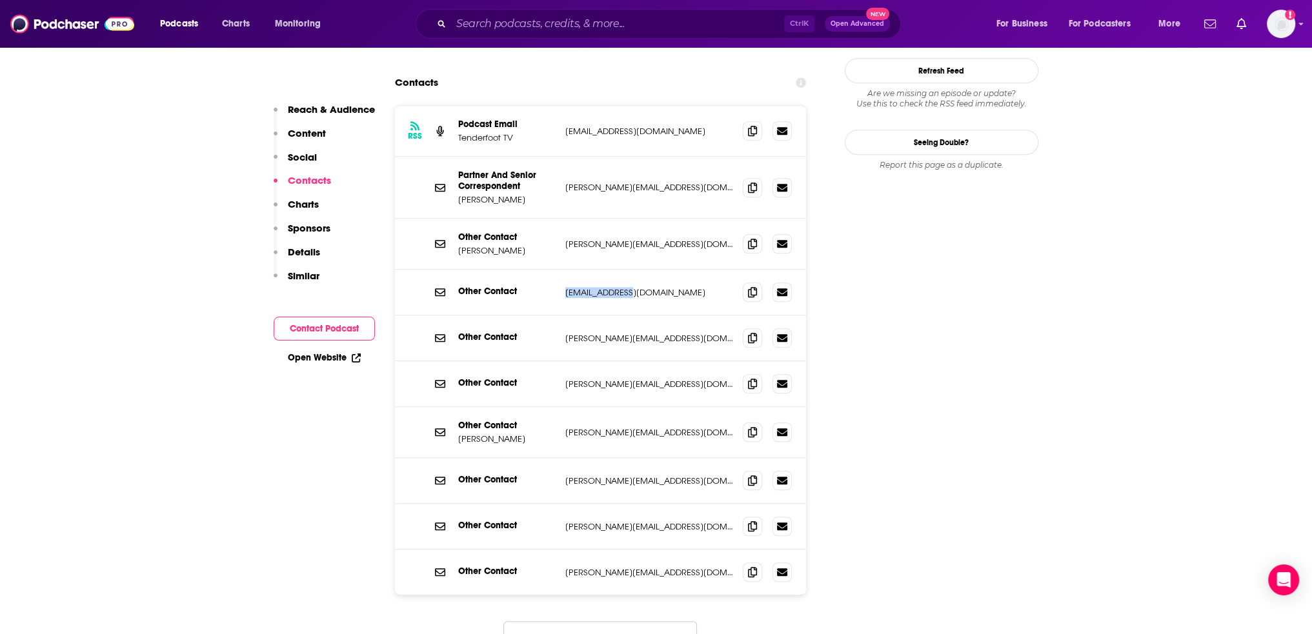
scroll to position [1226, 0]
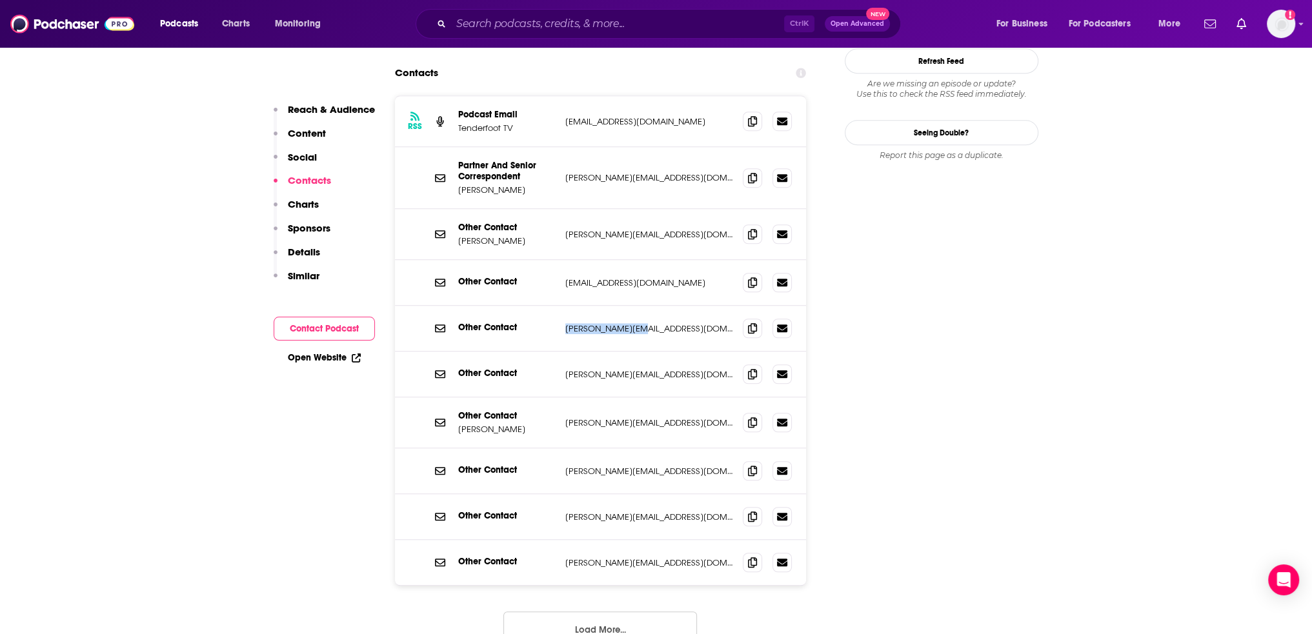
drag, startPoint x: 655, startPoint y: 277, endPoint x: 564, endPoint y: 276, distance: 91.0
click at [564, 306] on div "Other Contact [PERSON_NAME][EMAIL_ADDRESS][DOMAIN_NAME] [PERSON_NAME][EMAIL_ADD…" at bounding box center [601, 329] width 412 height 46
drag, startPoint x: 637, startPoint y: 310, endPoint x: 555, endPoint y: 312, distance: 82.0
click at [555, 352] on div "Other Contact [PERSON_NAME][EMAIL_ADDRESS][DOMAIN_NAME] [PERSON_NAME][EMAIL_ADD…" at bounding box center [601, 375] width 412 height 46
drag, startPoint x: 629, startPoint y: 365, endPoint x: 563, endPoint y: 366, distance: 65.8
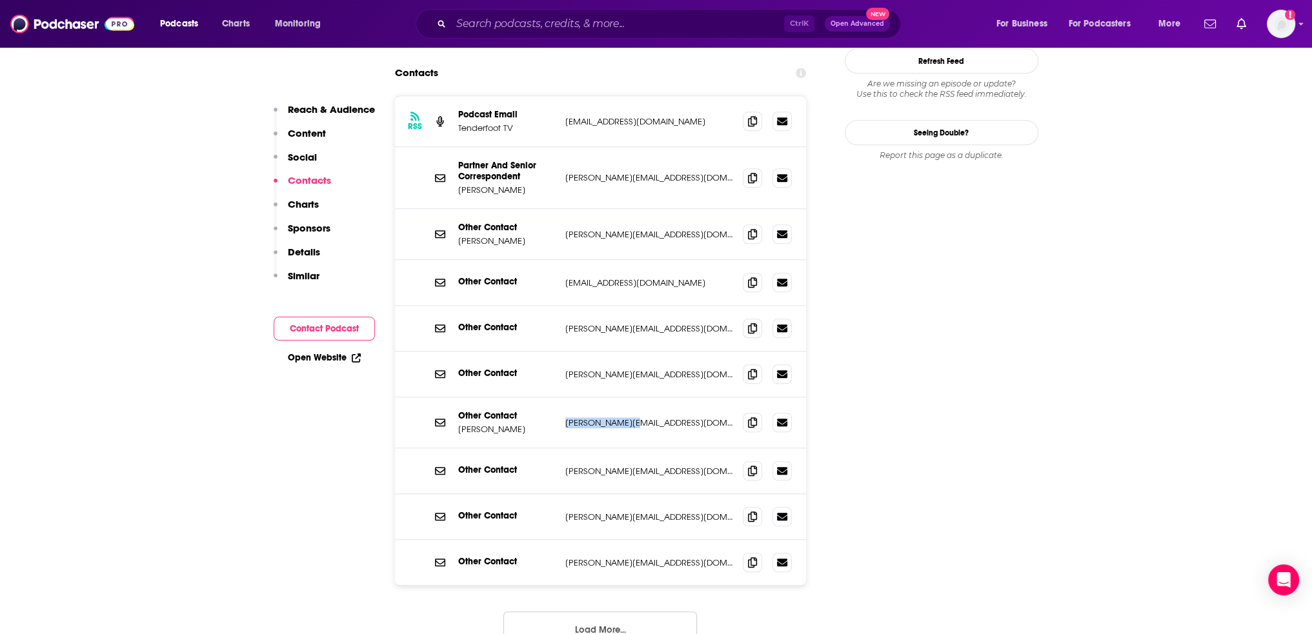
click at [563, 398] on div "Other Contact [PERSON_NAME] [PERSON_NAME][EMAIL_ADDRESS][DOMAIN_NAME] [PERSON_N…" at bounding box center [601, 423] width 412 height 51
drag, startPoint x: 658, startPoint y: 412, endPoint x: 567, endPoint y: 411, distance: 91.0
click at [567, 466] on p "[PERSON_NAME][EMAIL_ADDRESS][DOMAIN_NAME]" at bounding box center [649, 471] width 168 height 11
drag, startPoint x: 648, startPoint y: 461, endPoint x: 560, endPoint y: 458, distance: 87.8
click at [560, 494] on div "Other Contact [PERSON_NAME][EMAIL_ADDRESS][DOMAIN_NAME] [PERSON_NAME][EMAIL_ADD…" at bounding box center [601, 517] width 412 height 46
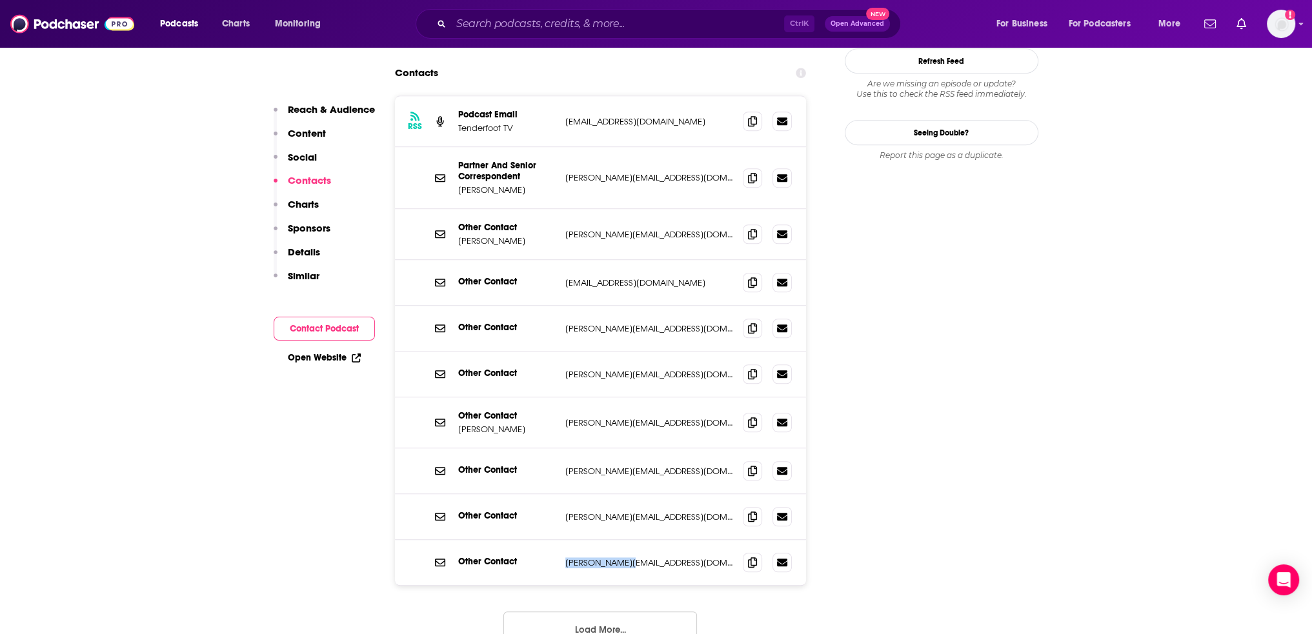
drag, startPoint x: 591, startPoint y: 505, endPoint x: 560, endPoint y: 504, distance: 30.4
click at [560, 540] on div "Other Contact [PERSON_NAME][EMAIL_ADDRESS][DOMAIN_NAME] [PERSON_NAME][EMAIL_ADD…" at bounding box center [601, 562] width 412 height 45
click at [627, 612] on button "Load More..." at bounding box center [600, 629] width 194 height 35
drag, startPoint x: 682, startPoint y: 545, endPoint x: 560, endPoint y: 550, distance: 121.4
click at [560, 586] on div "Other Contact [EMAIL_ADDRESS][DOMAIN_NAME] [EMAIL_ADDRESS][DOMAIN_NAME]" at bounding box center [601, 608] width 412 height 45
